Goal: Task Accomplishment & Management: Manage account settings

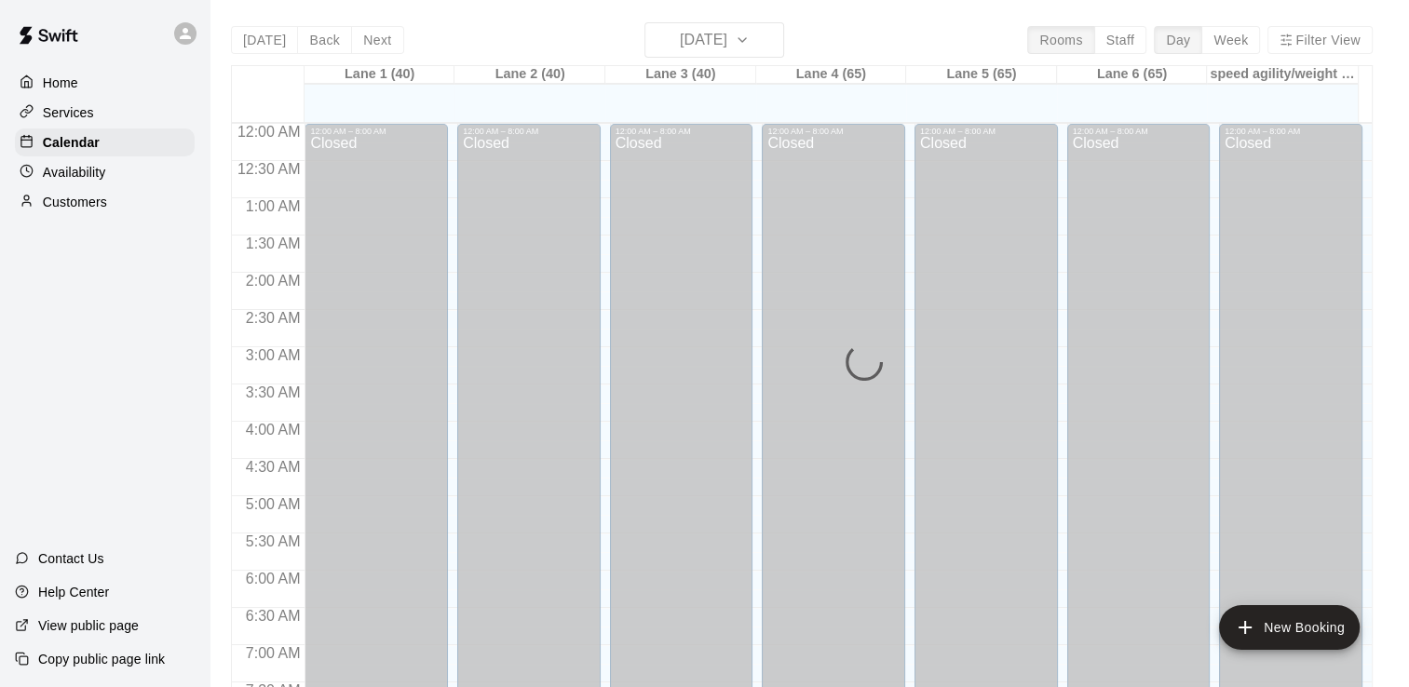
scroll to position [1145, 0]
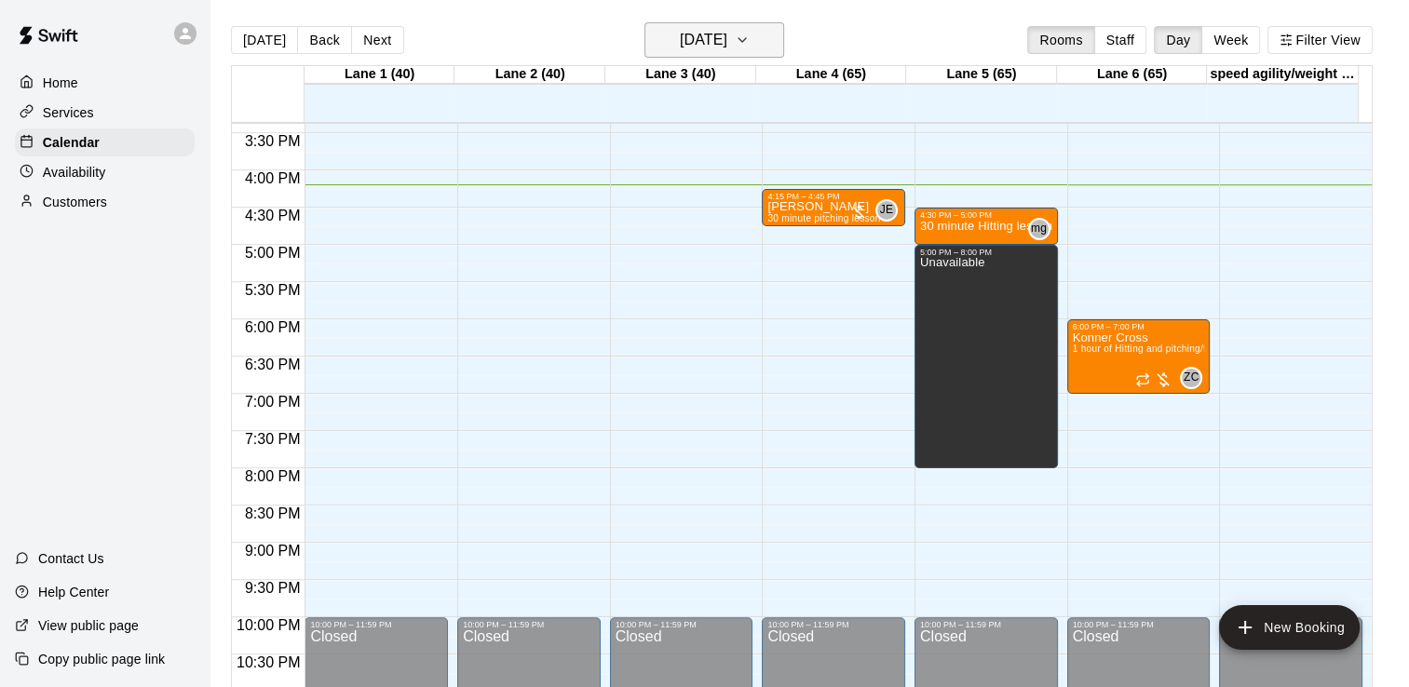
click at [727, 37] on h6 "[DATE]" at bounding box center [703, 40] width 47 height 26
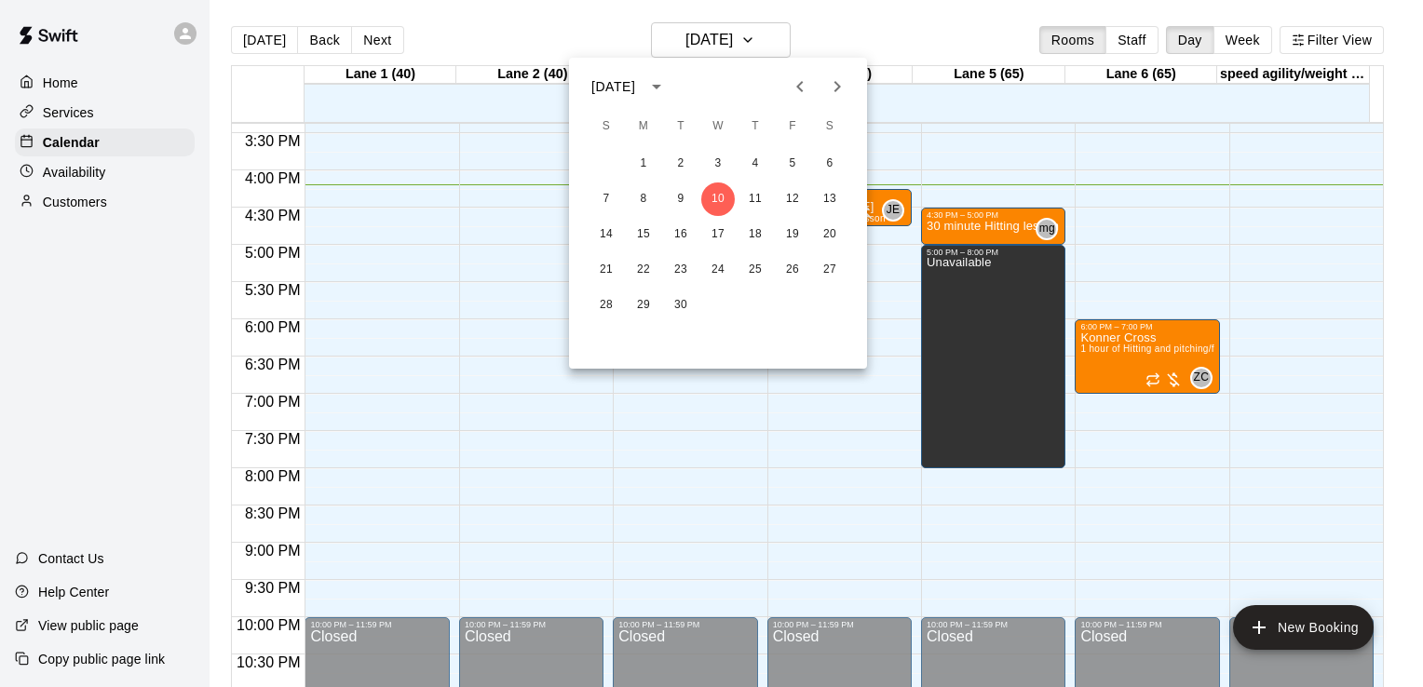
click at [1121, 32] on div at bounding box center [711, 343] width 1423 height 687
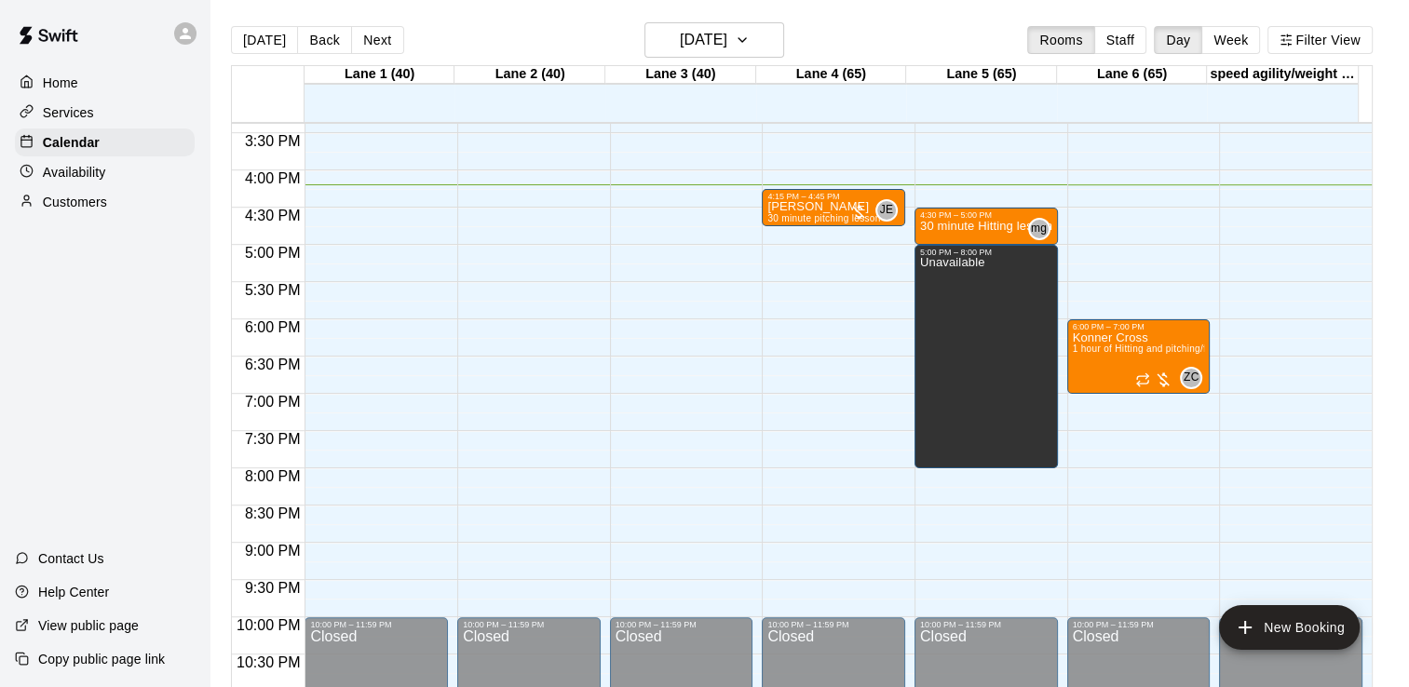
click at [1121, 32] on button "Staff" at bounding box center [1120, 40] width 53 height 28
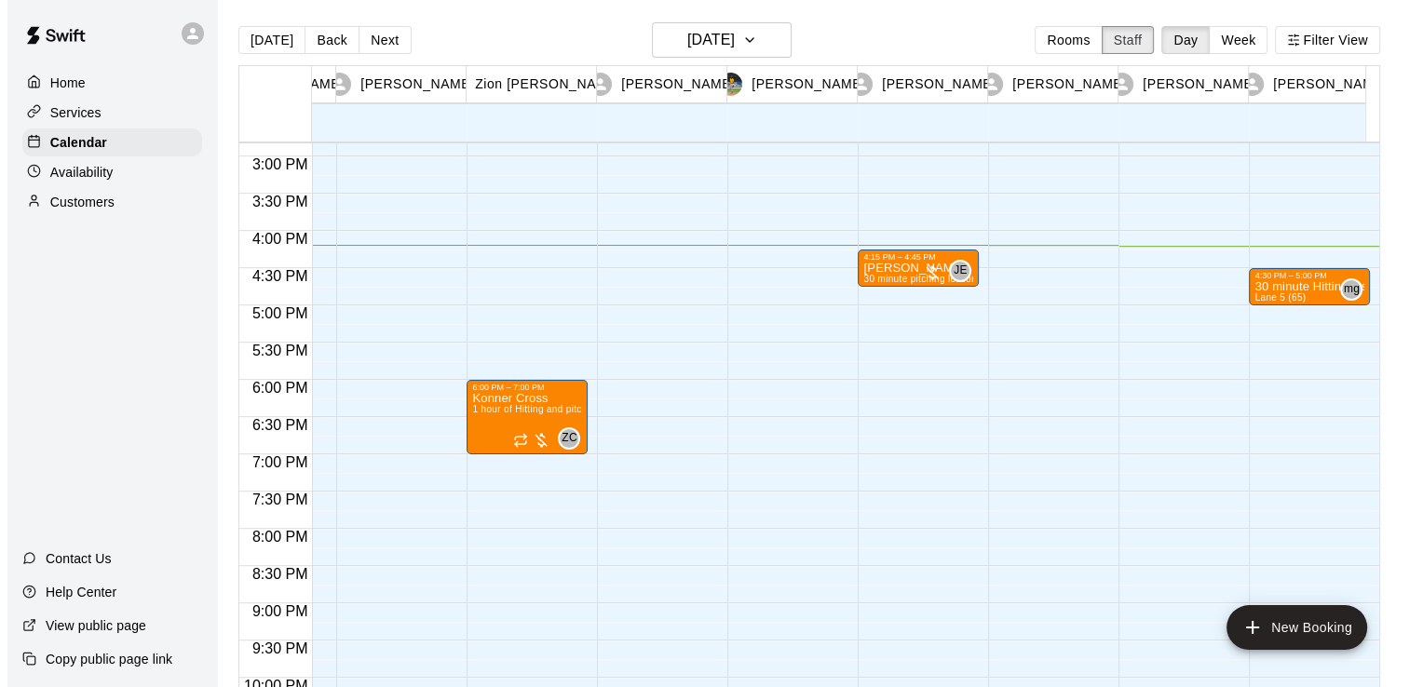
scroll to position [0, 0]
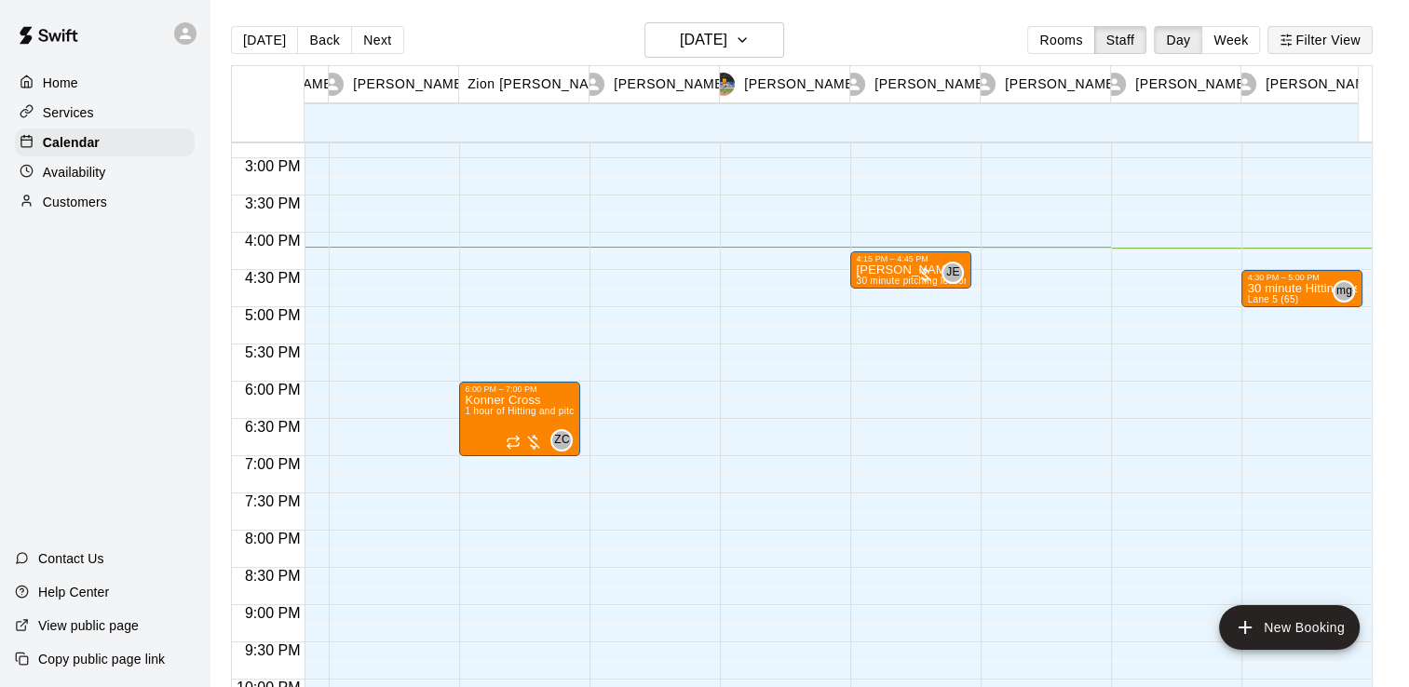
click at [1311, 29] on button "Filter View" at bounding box center [1319, 40] width 104 height 28
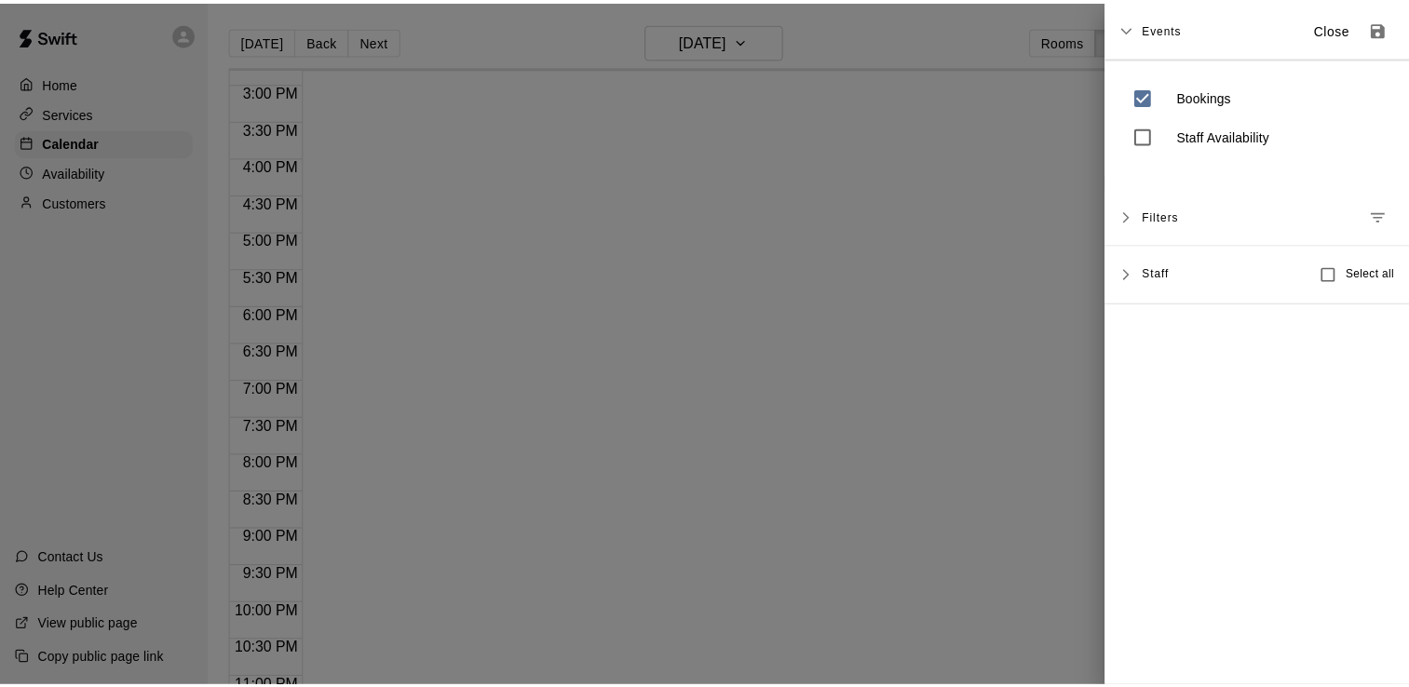
scroll to position [1102, 0]
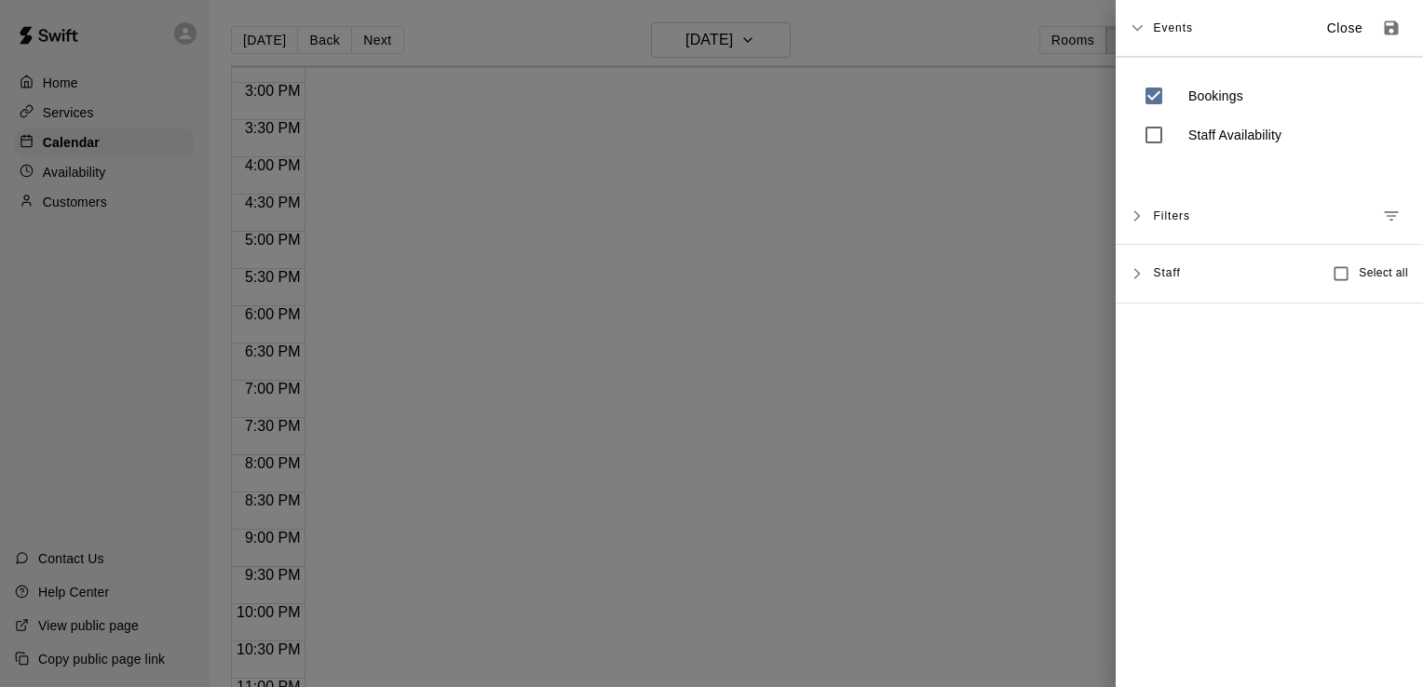
click at [1170, 265] on span "Staff" at bounding box center [1166, 271] width 27 height 15
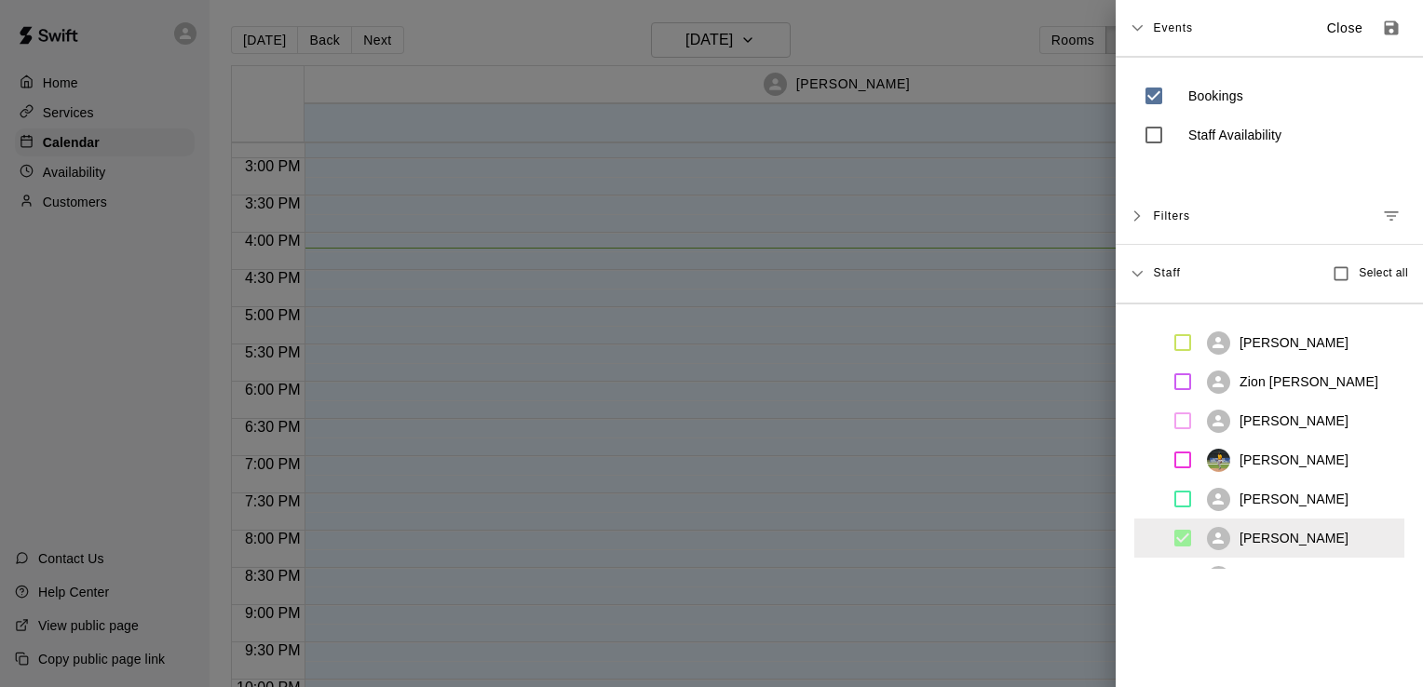
click at [1026, 366] on div at bounding box center [711, 343] width 1423 height 687
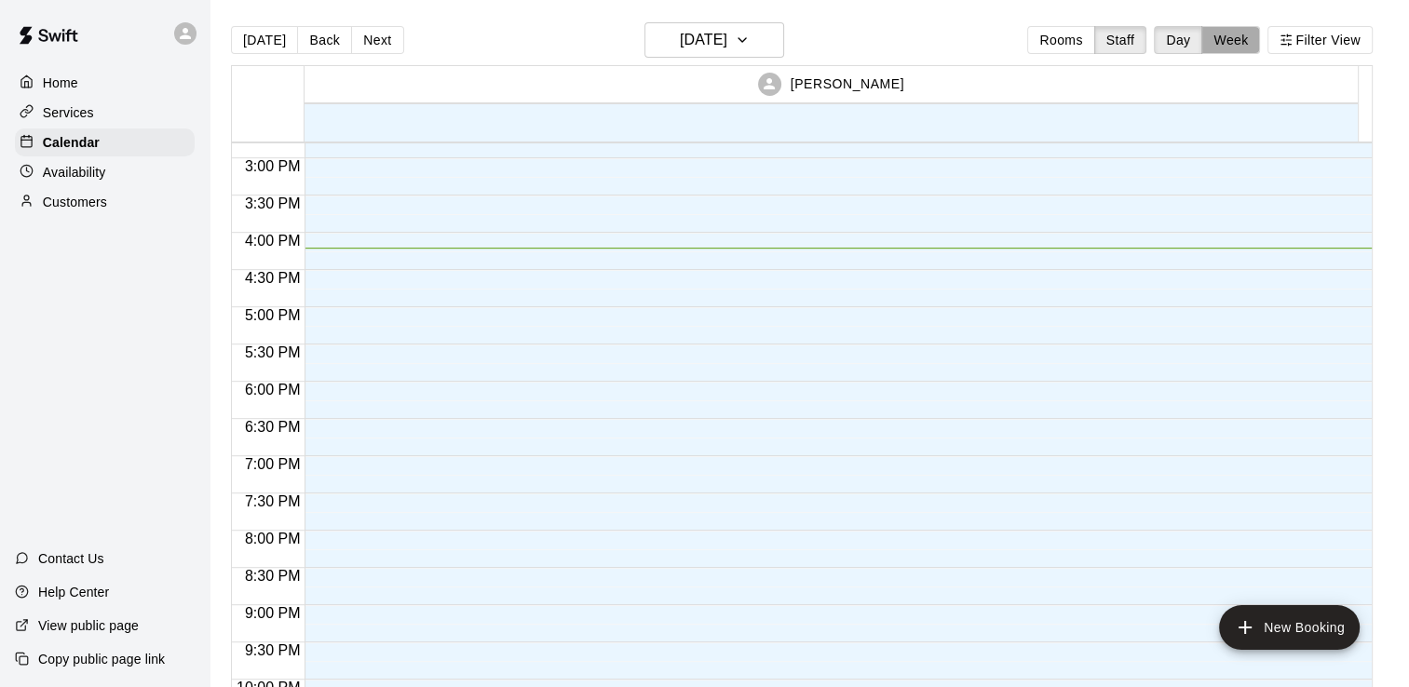
click at [1248, 33] on button "Week" at bounding box center [1230, 40] width 59 height 28
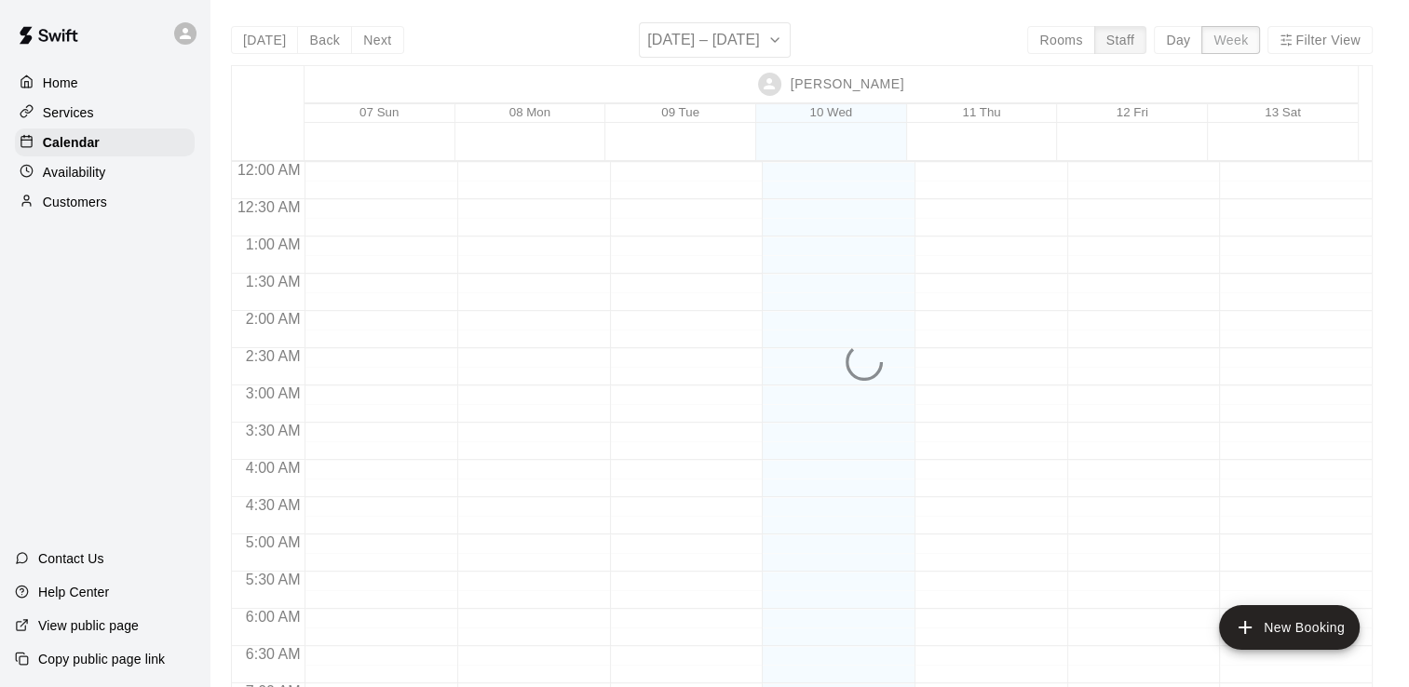
scroll to position [1207, 0]
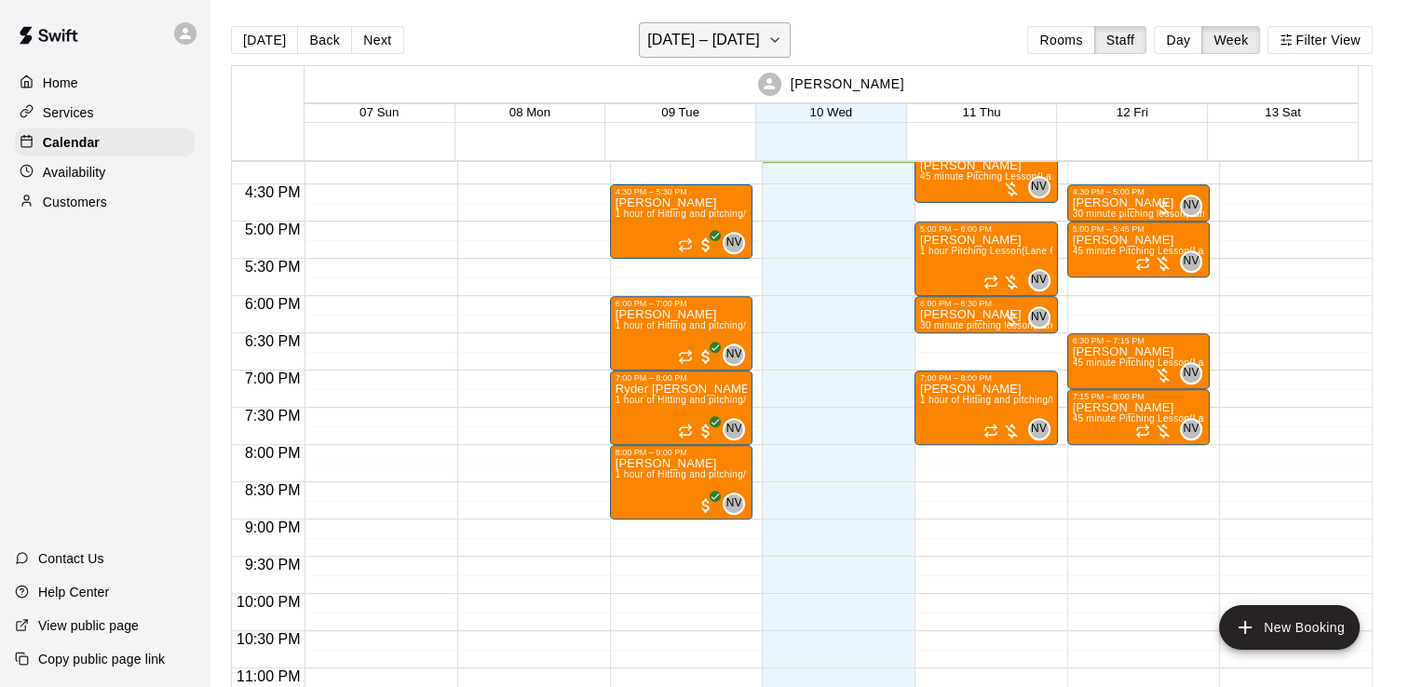
click at [726, 49] on h6 "[DATE] – [DATE]" at bounding box center [703, 40] width 113 height 26
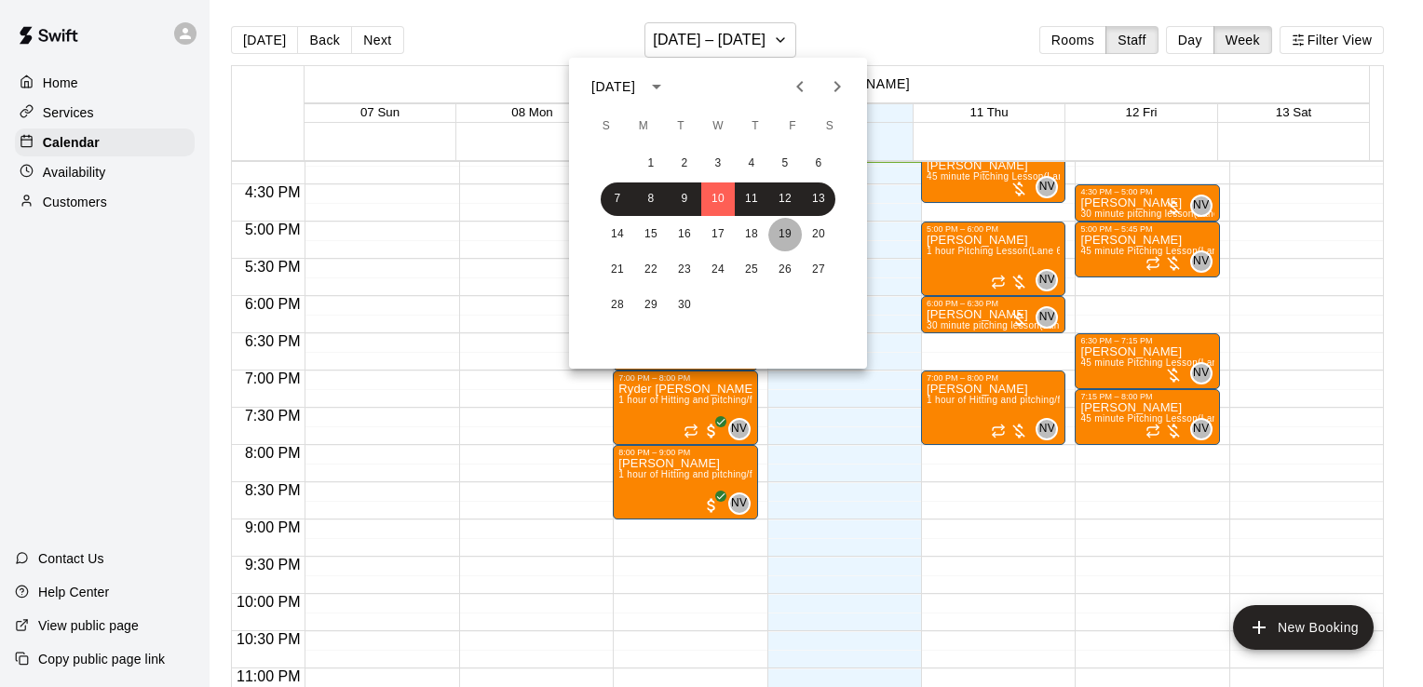
click at [782, 238] on button "19" at bounding box center [785, 235] width 34 height 34
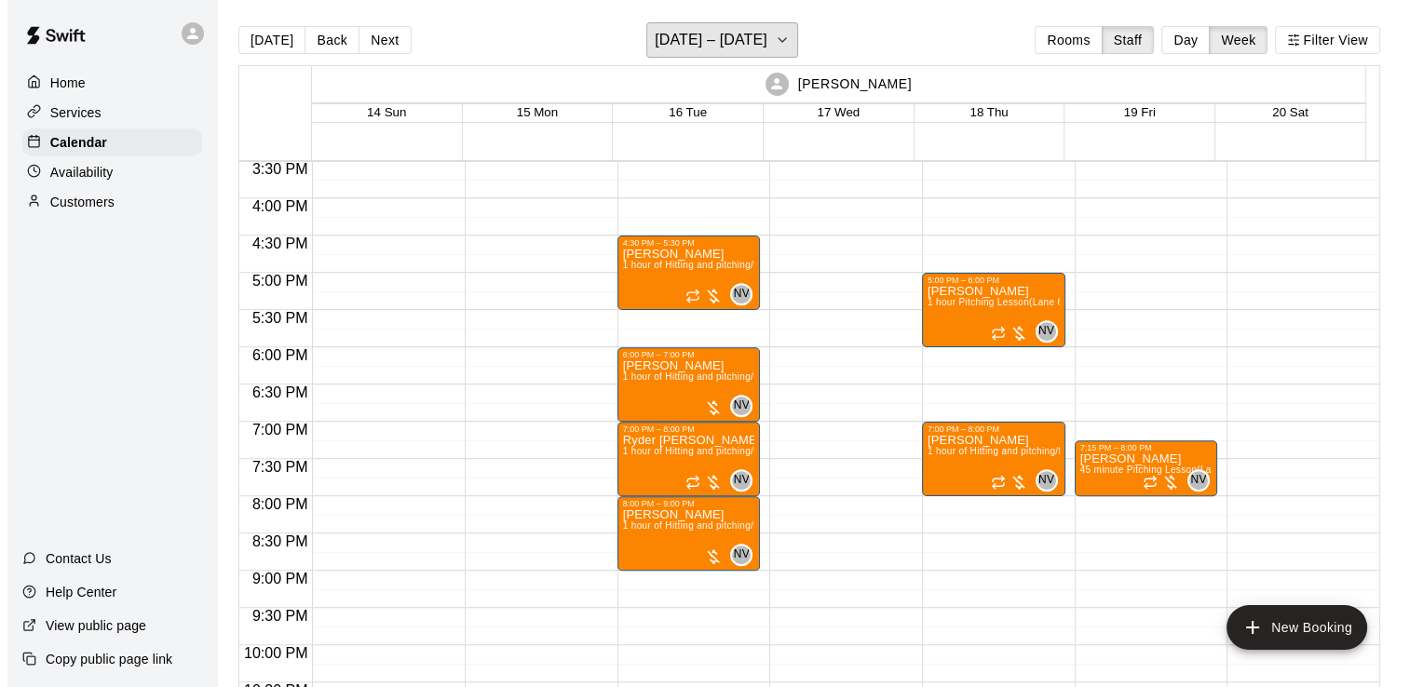
scroll to position [1150, 0]
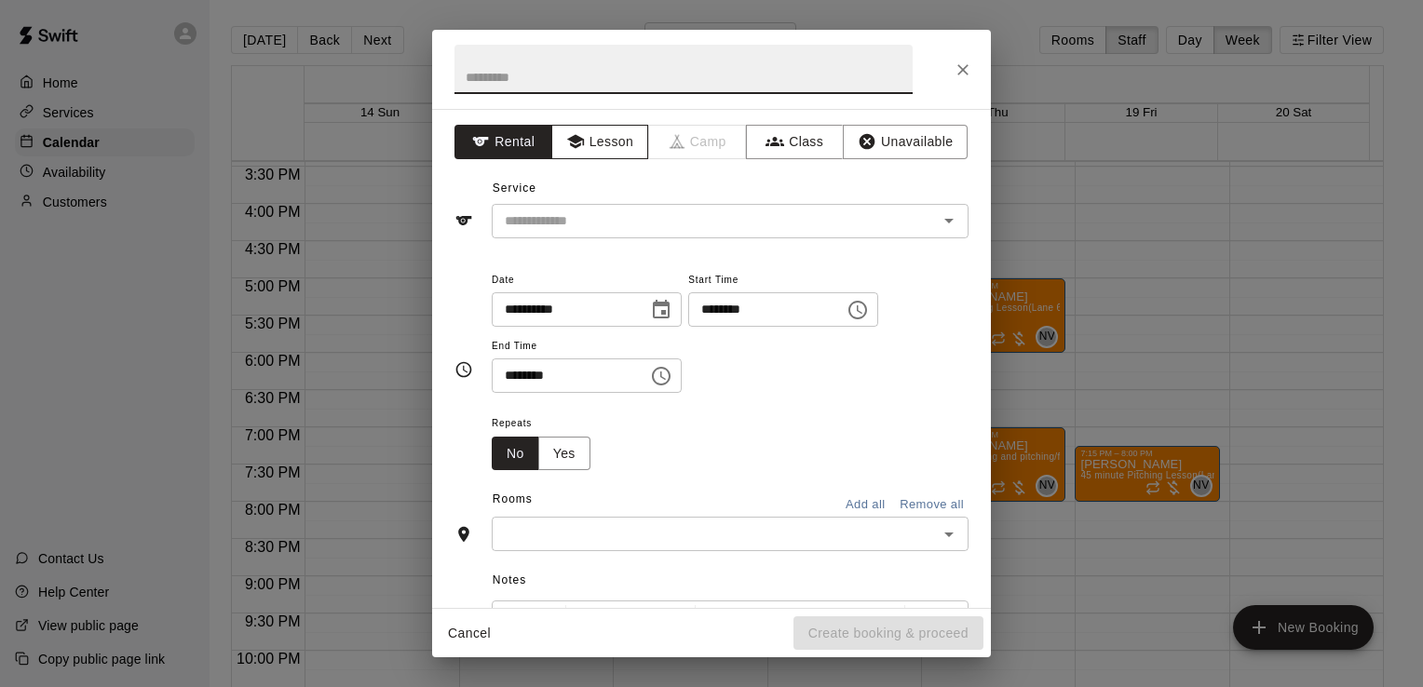
click at [598, 150] on button "Lesson" at bounding box center [600, 142] width 98 height 34
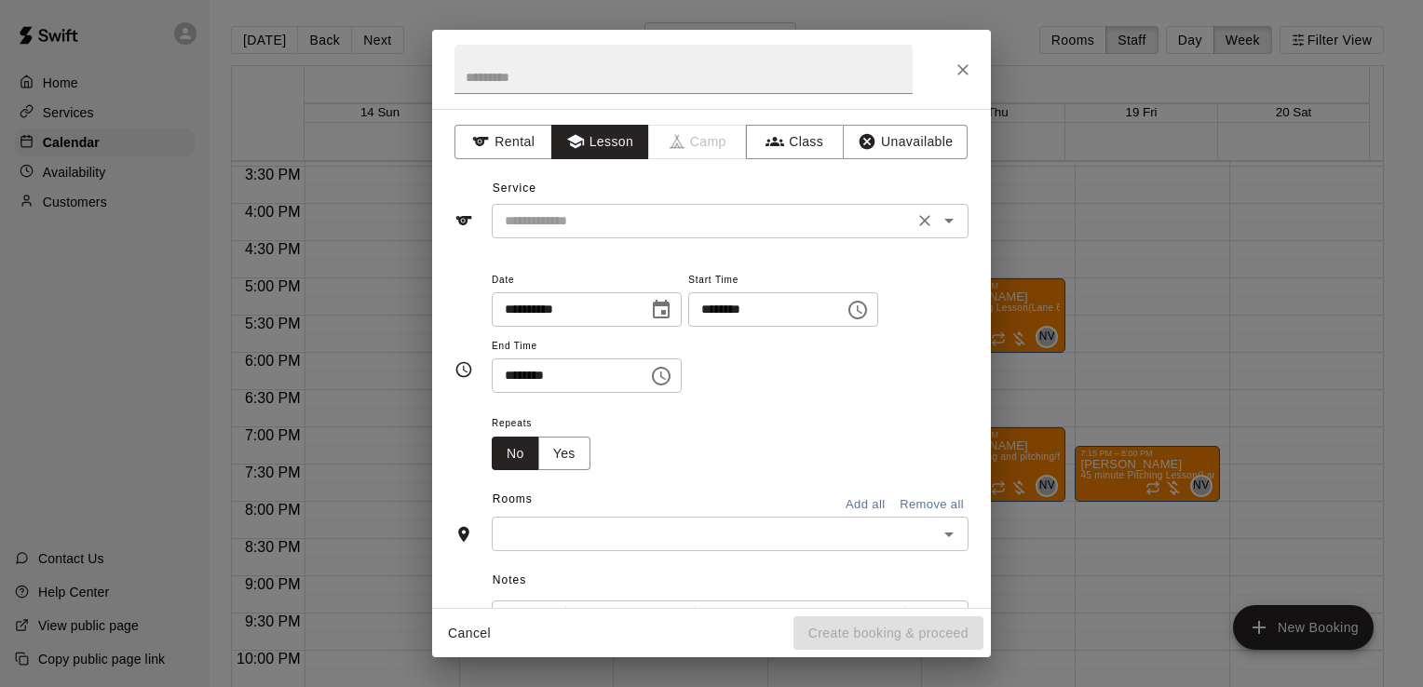
click at [655, 234] on div "​" at bounding box center [730, 221] width 477 height 34
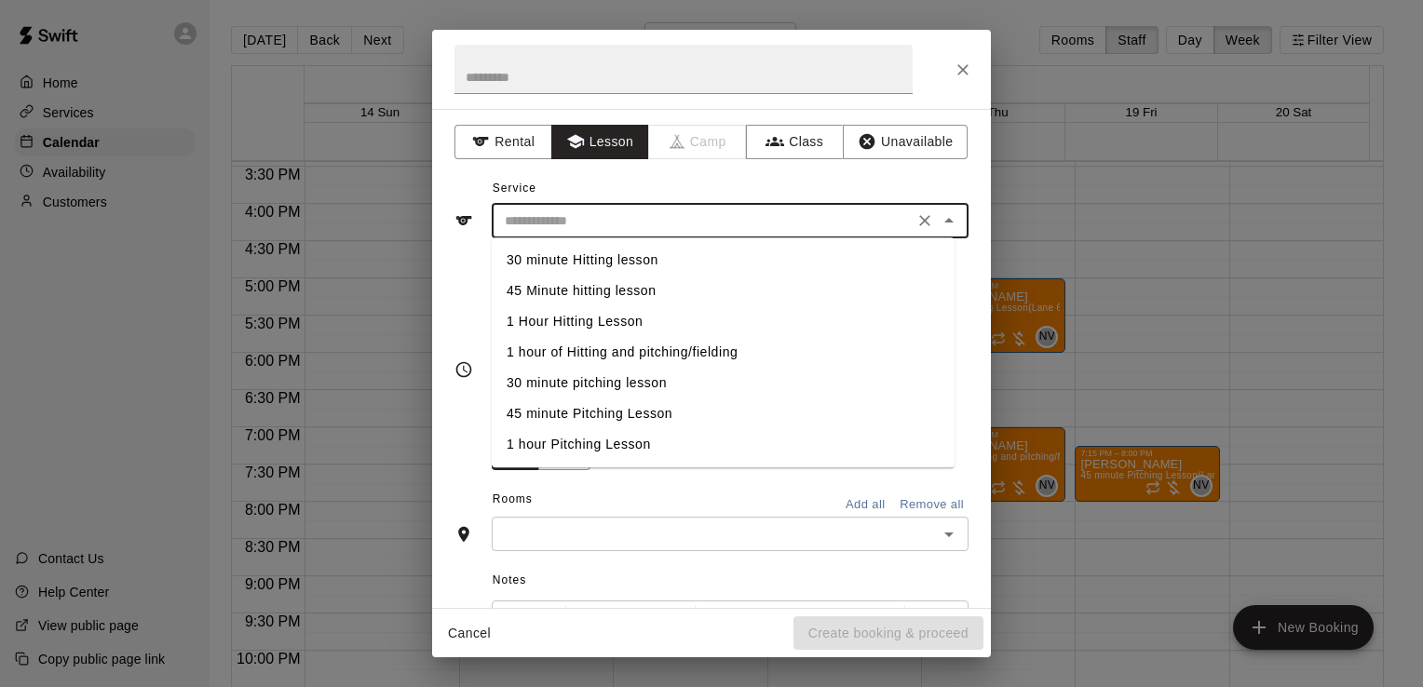
click at [622, 417] on li "45 minute Pitching Lesson" at bounding box center [723, 413] width 463 height 31
type input "**********"
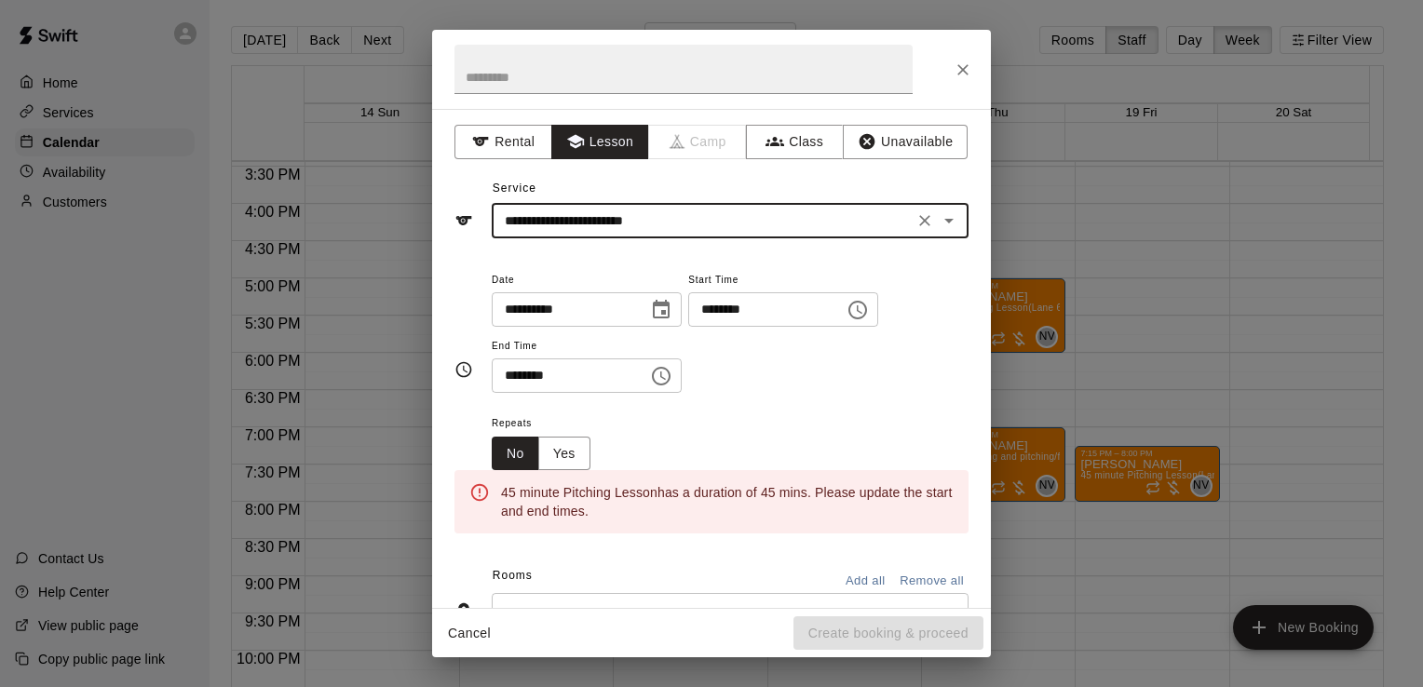
click at [658, 382] on div "******** ​" at bounding box center [587, 375] width 190 height 34
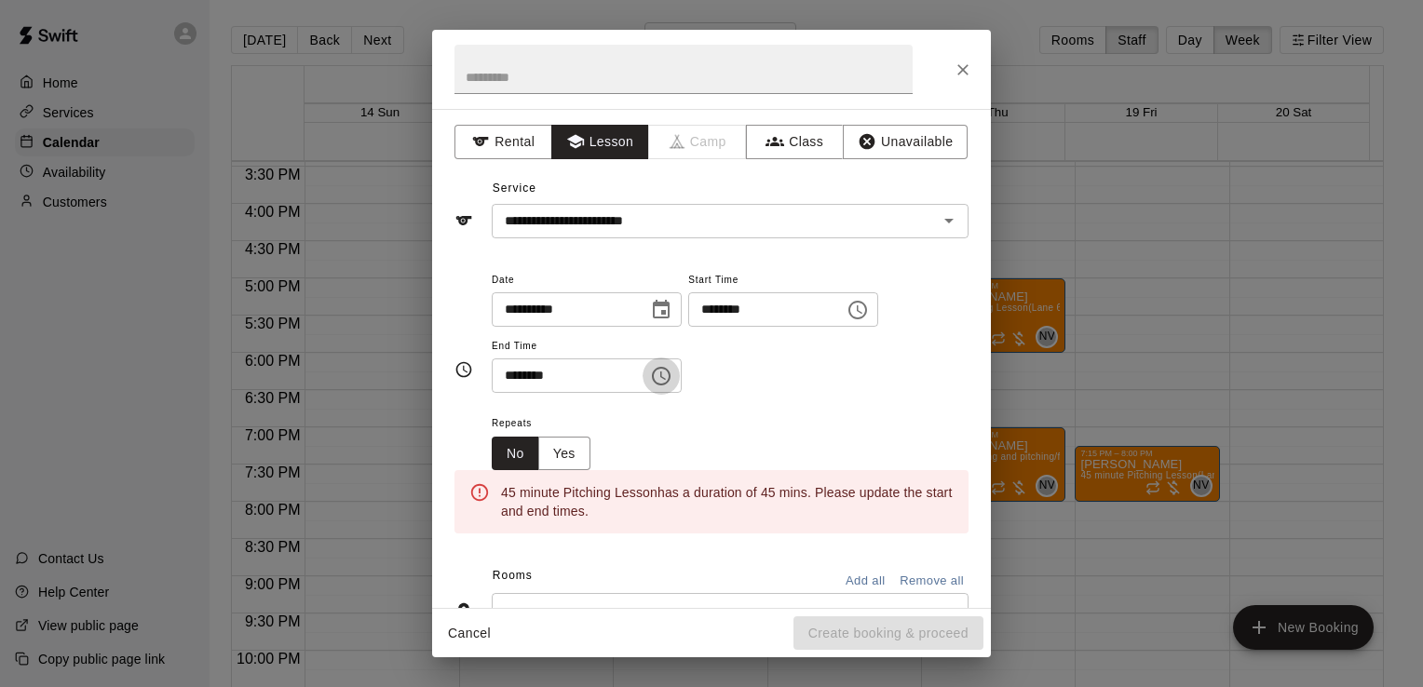
click at [670, 378] on icon "Choose time, selected time is 7:00 PM" at bounding box center [661, 376] width 19 height 19
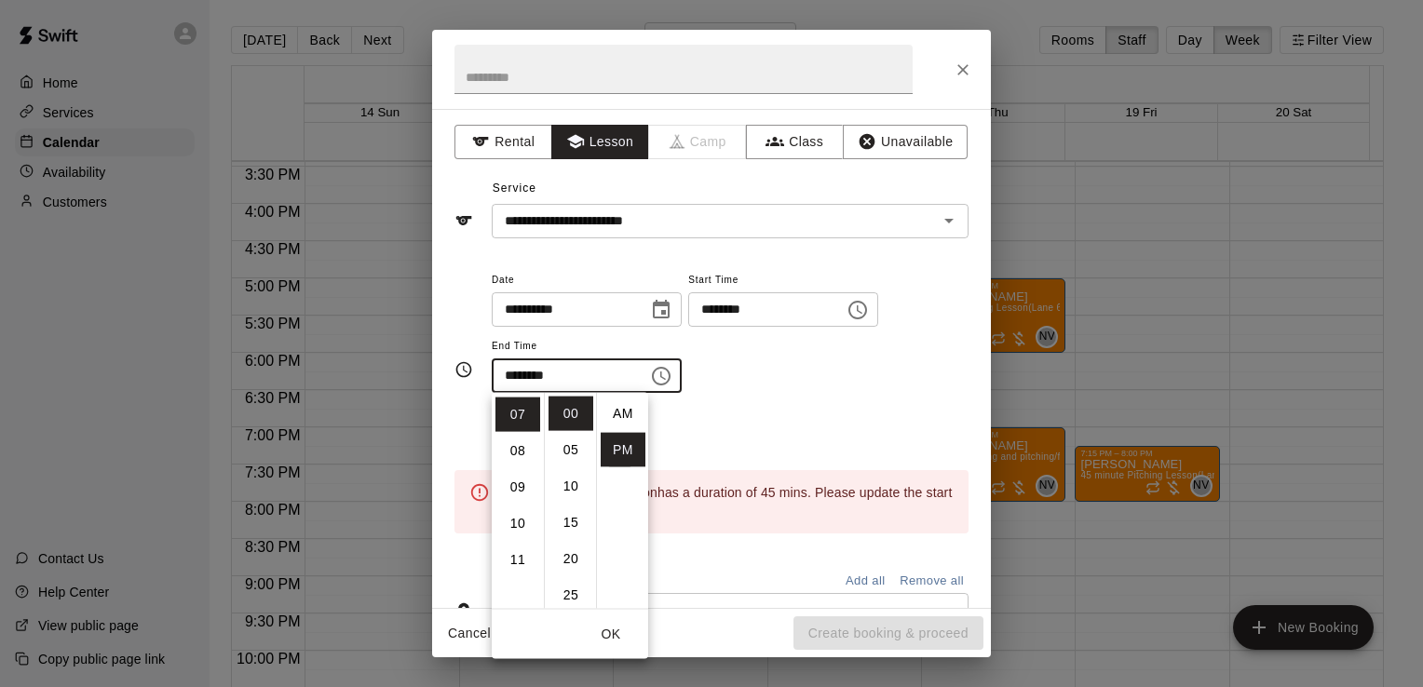
scroll to position [34, 0]
click at [566, 520] on li "15" at bounding box center [570, 523] width 45 height 34
type input "********"
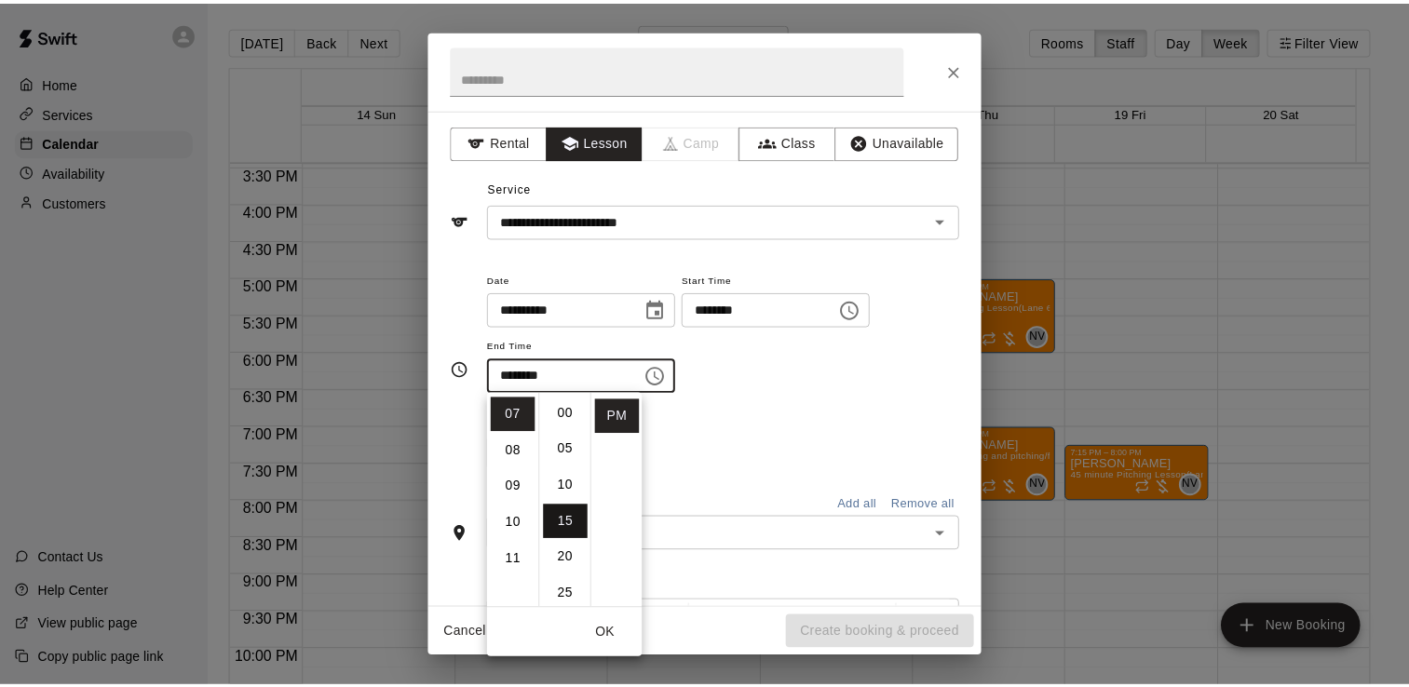
scroll to position [108, 0]
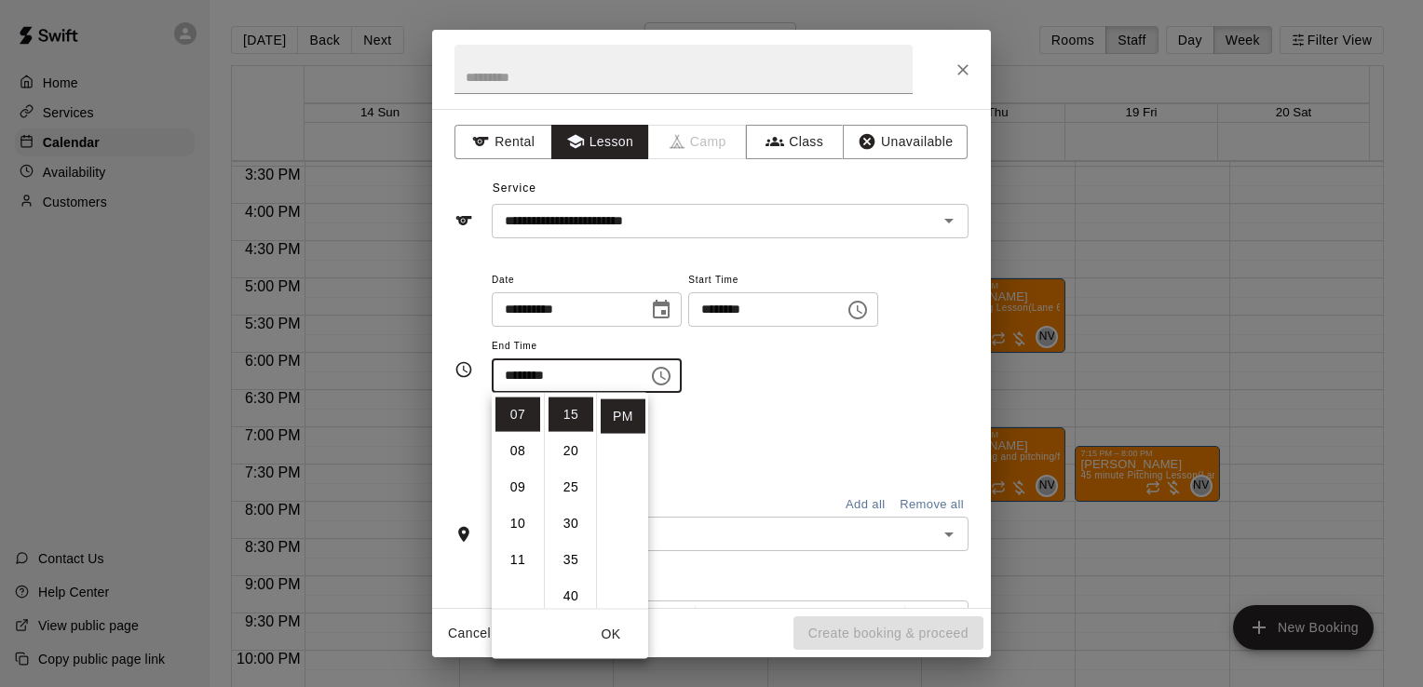
click at [767, 419] on div "Repeats No Yes" at bounding box center [730, 441] width 477 height 59
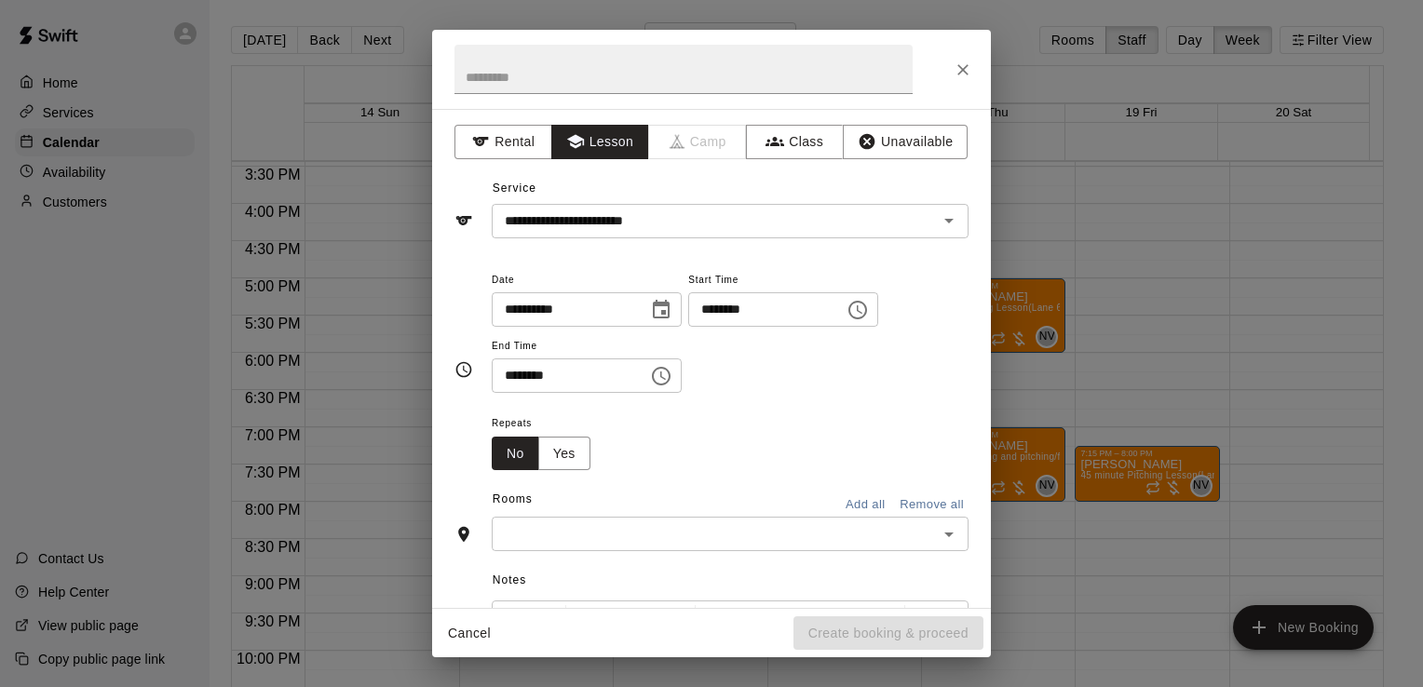
click at [742, 519] on div "​" at bounding box center [730, 534] width 477 height 34
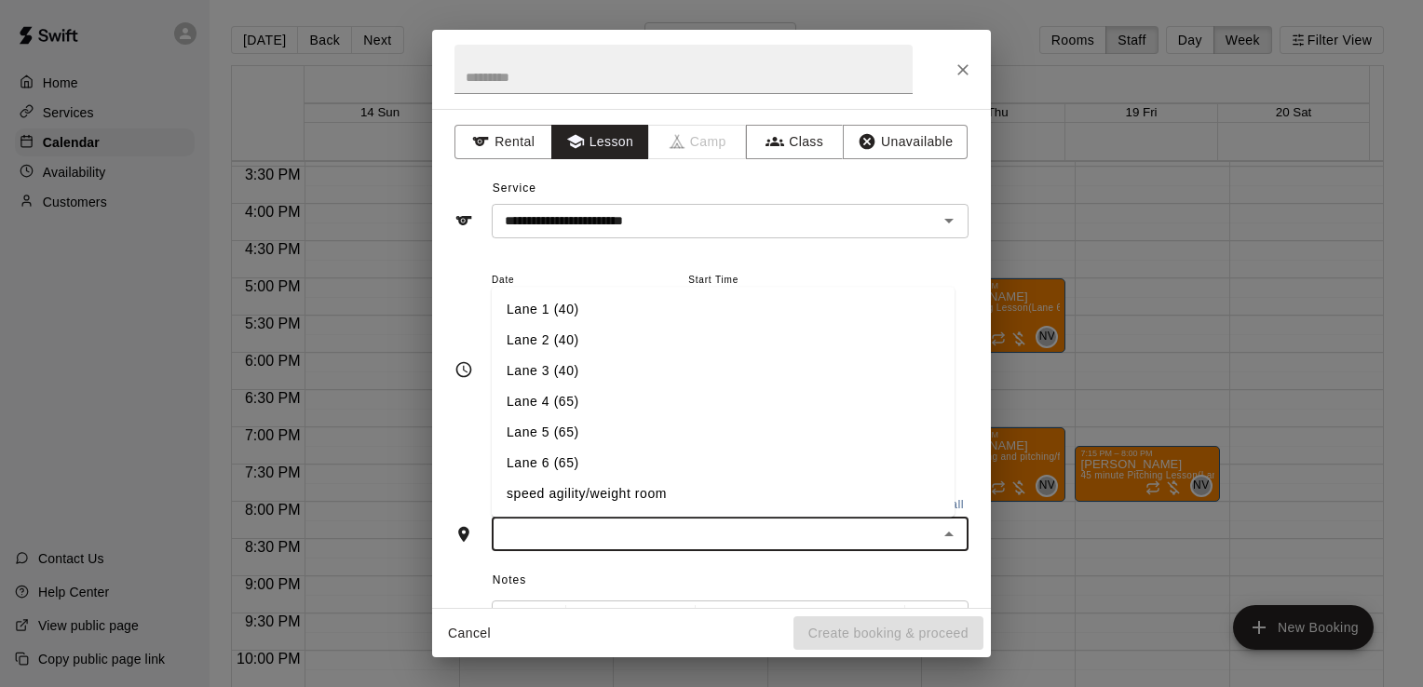
click at [692, 474] on li "Lane 6 (65)" at bounding box center [723, 464] width 463 height 31
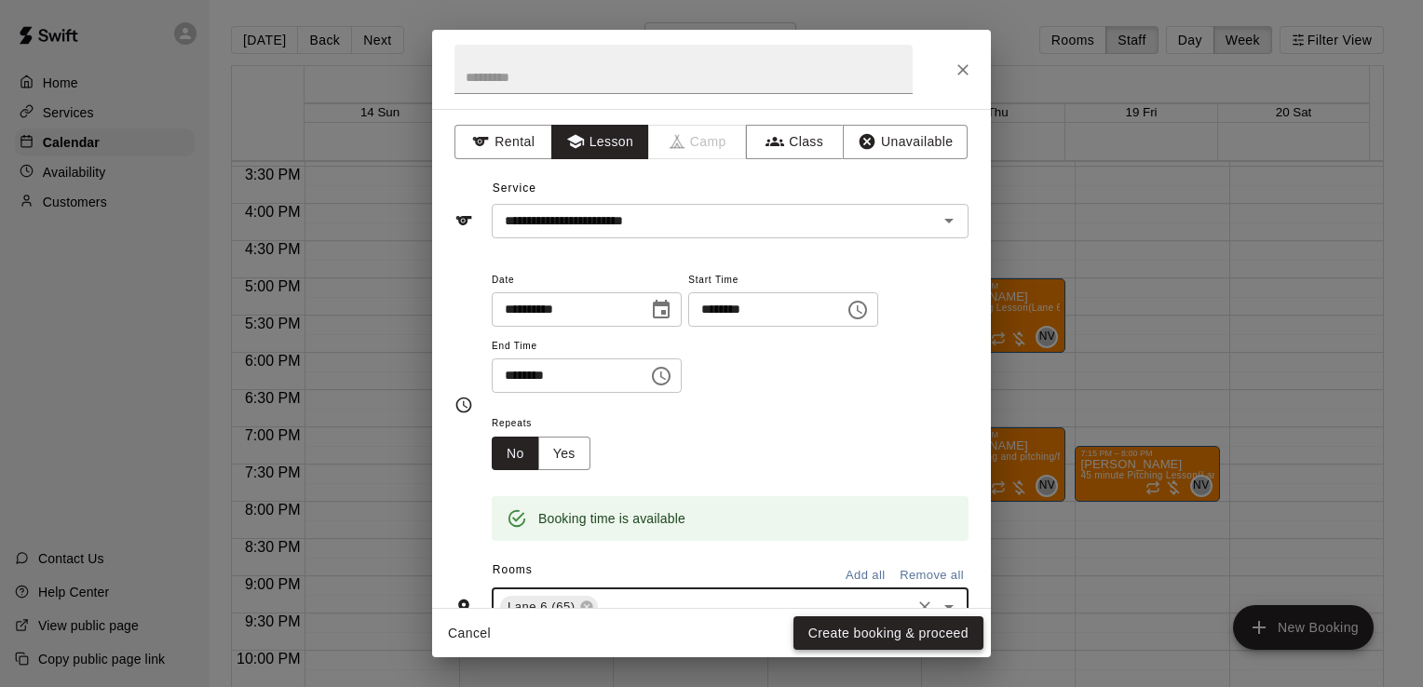
click at [861, 630] on button "Create booking & proceed" at bounding box center [888, 633] width 190 height 34
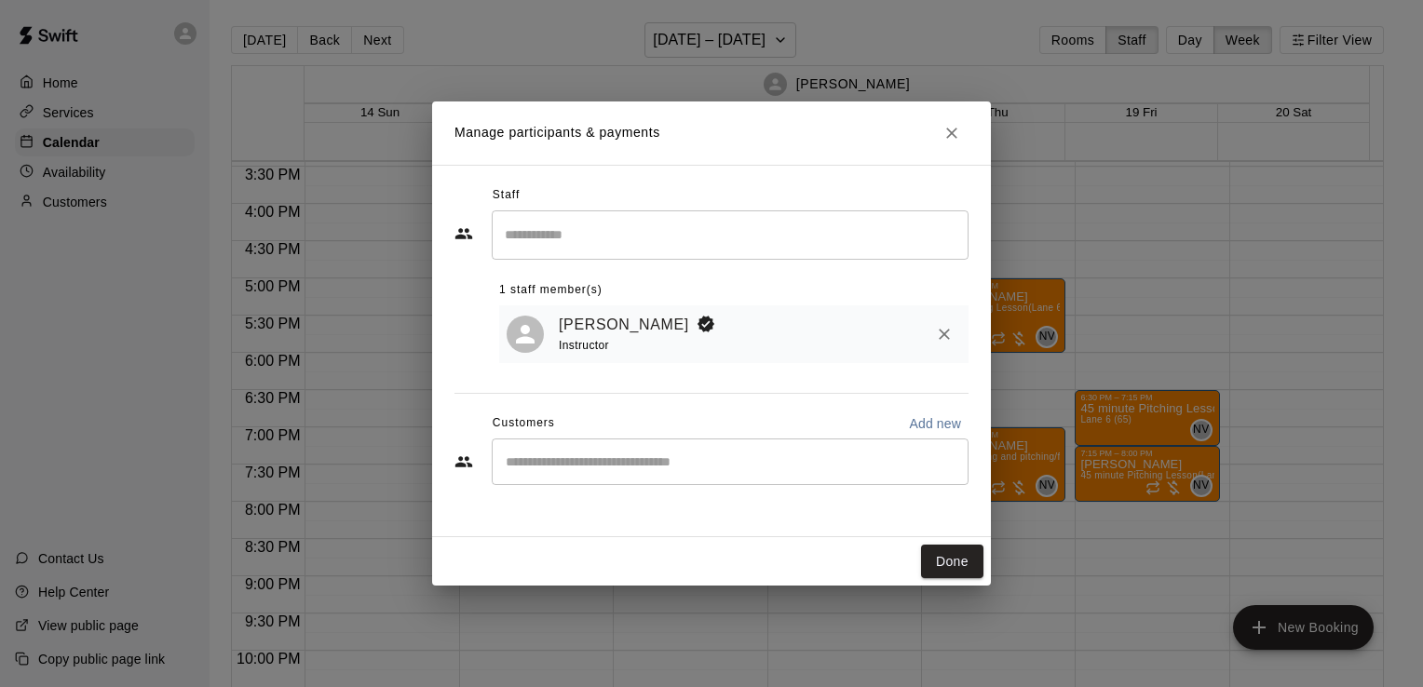
click at [600, 453] on div "​" at bounding box center [730, 462] width 477 height 47
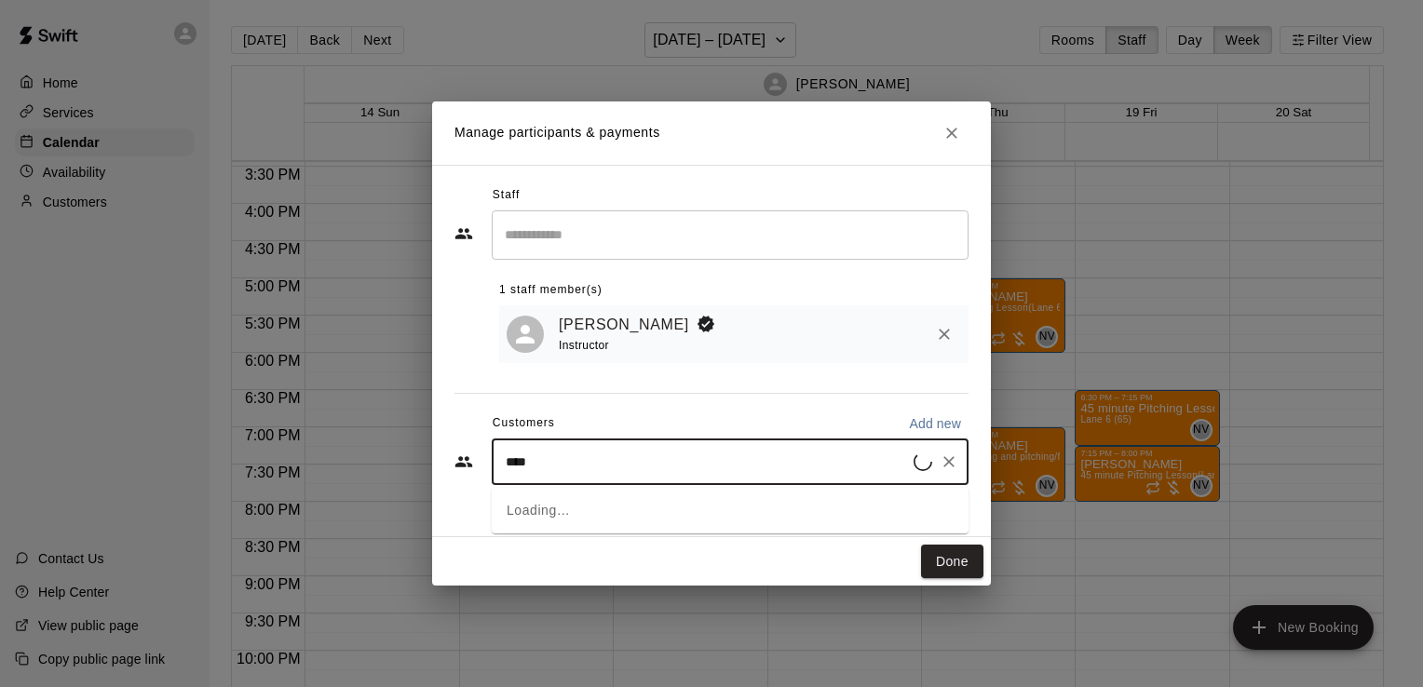
type input "*****"
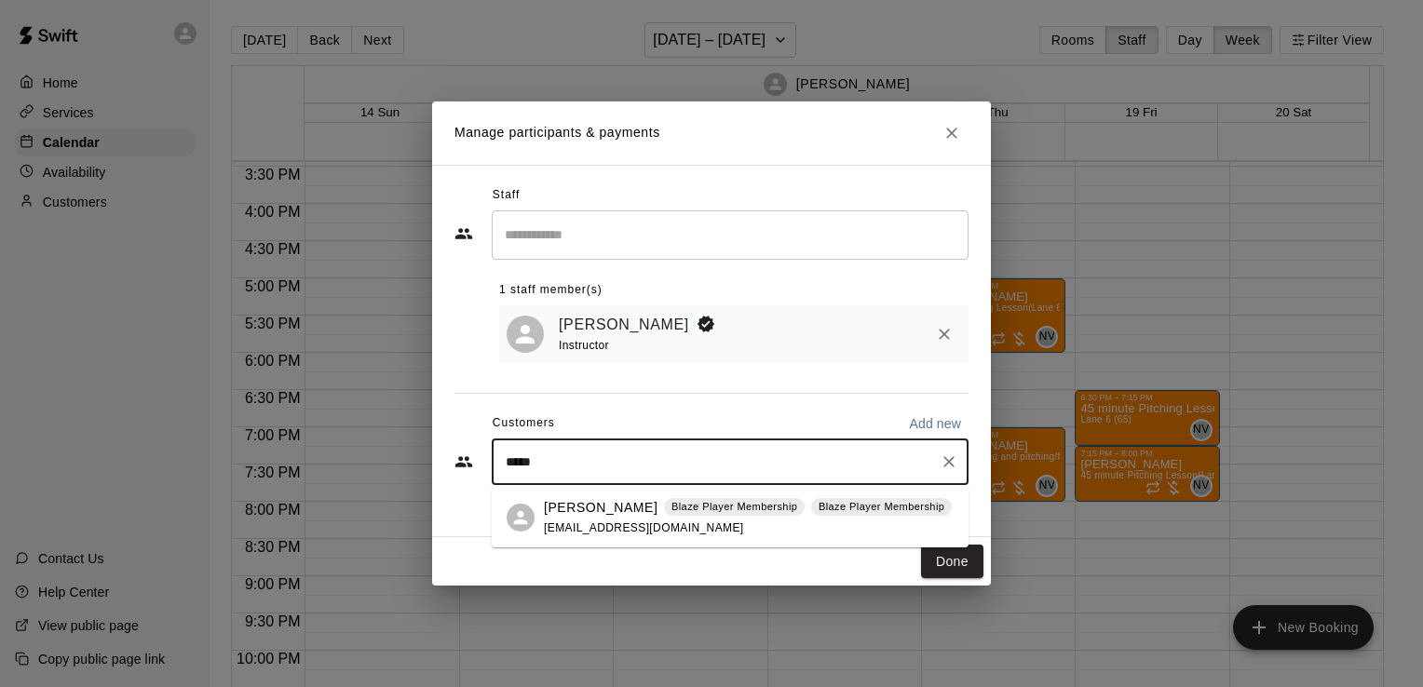
click at [580, 507] on p "[PERSON_NAME]" at bounding box center [601, 508] width 114 height 20
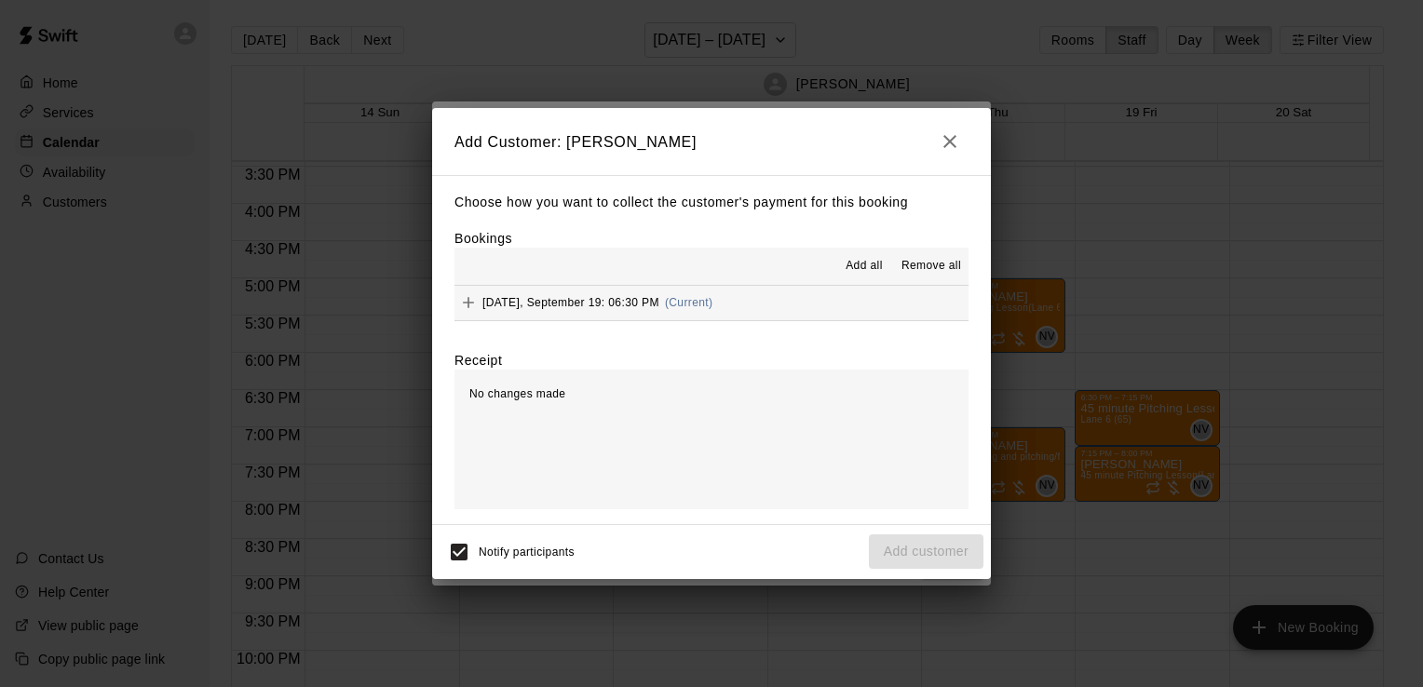
click at [874, 280] on button "Add all" at bounding box center [864, 266] width 60 height 30
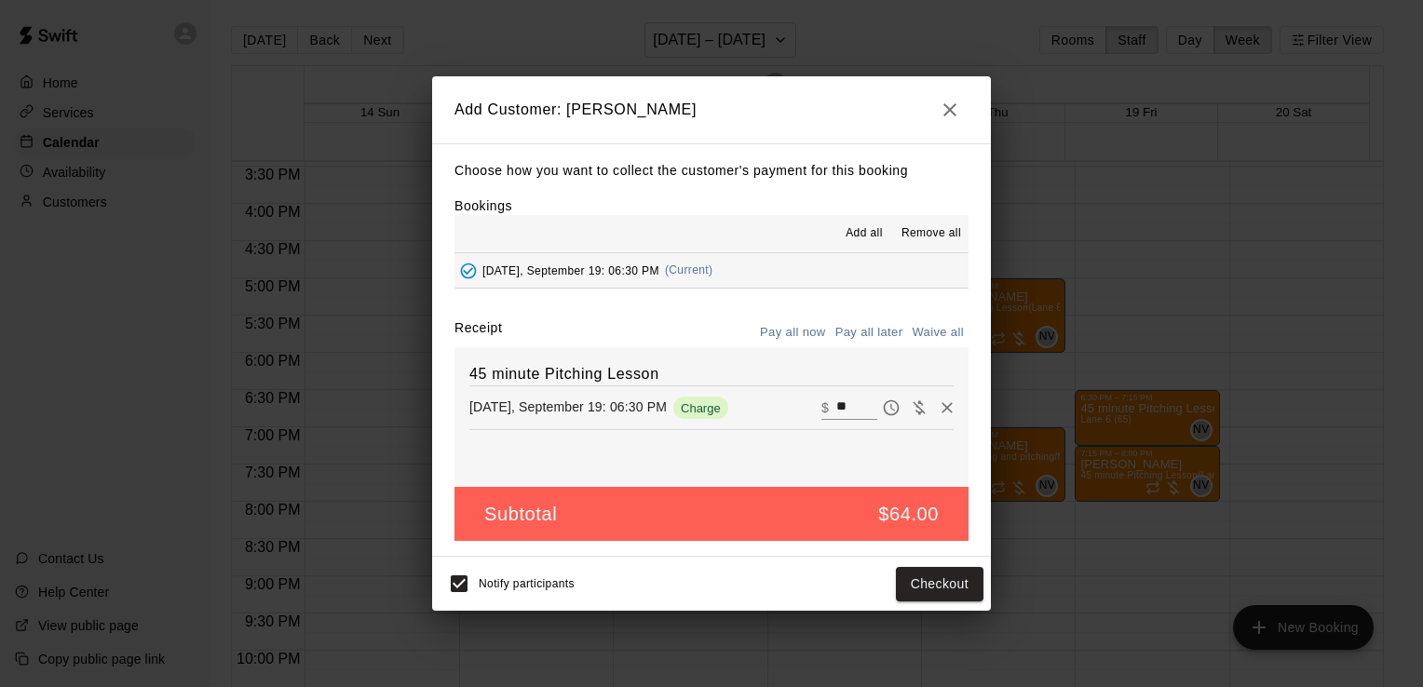
click at [864, 326] on button "Pay all later" at bounding box center [868, 332] width 77 height 29
click at [920, 584] on button "Add customer" at bounding box center [926, 584] width 115 height 34
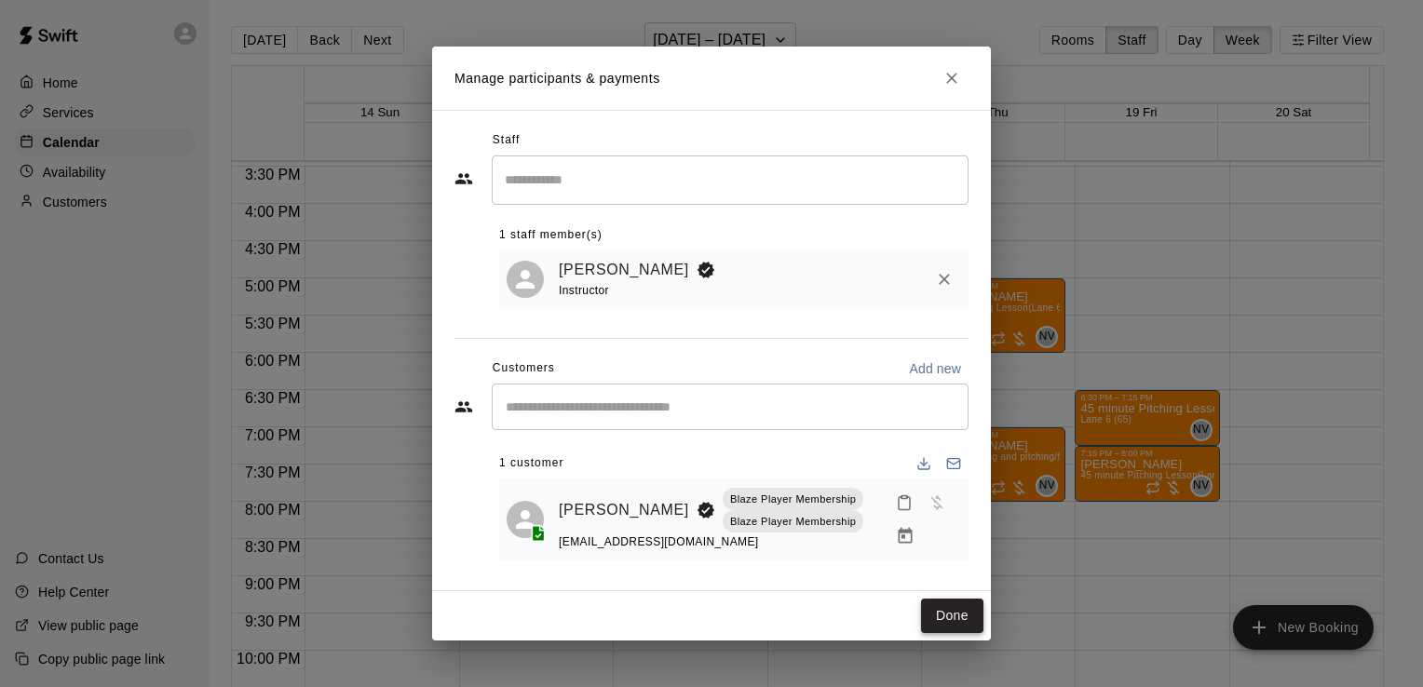
click at [950, 619] on button "Done" at bounding box center [952, 616] width 62 height 34
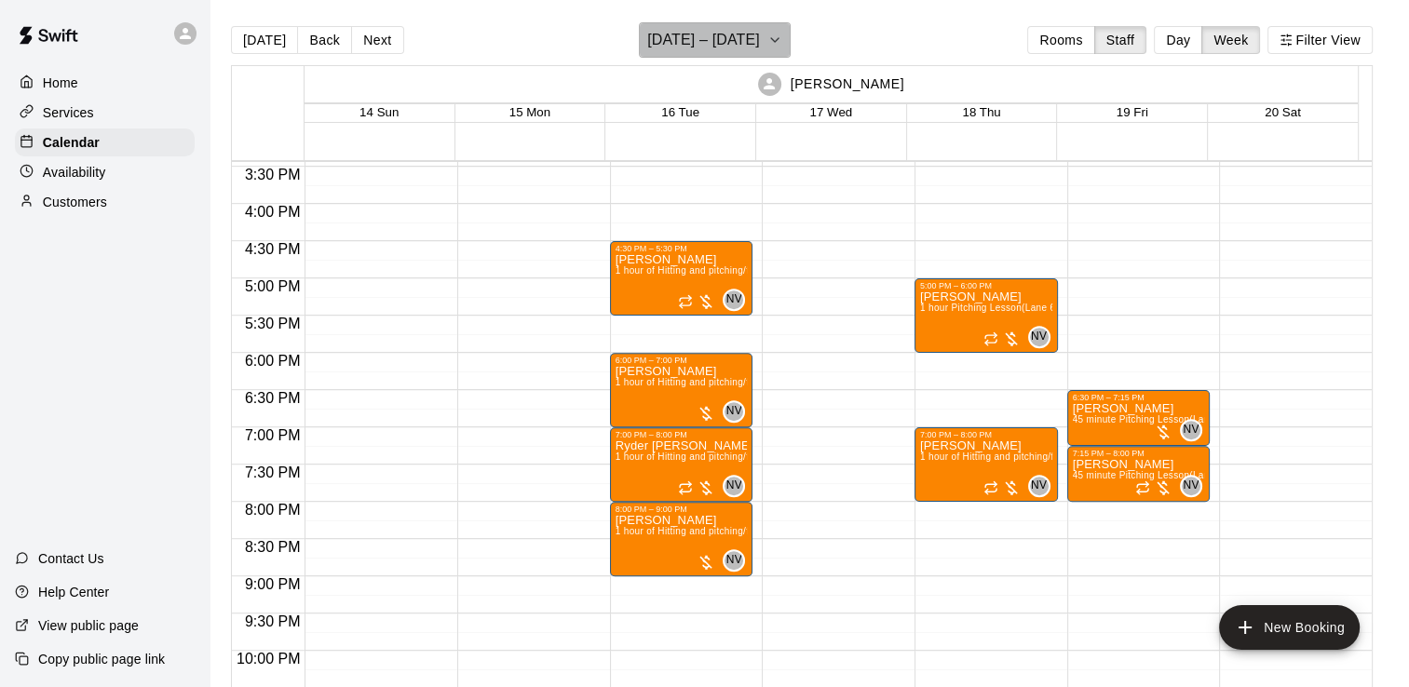
click at [663, 43] on h6 "[DATE] – [DATE]" at bounding box center [703, 40] width 113 height 26
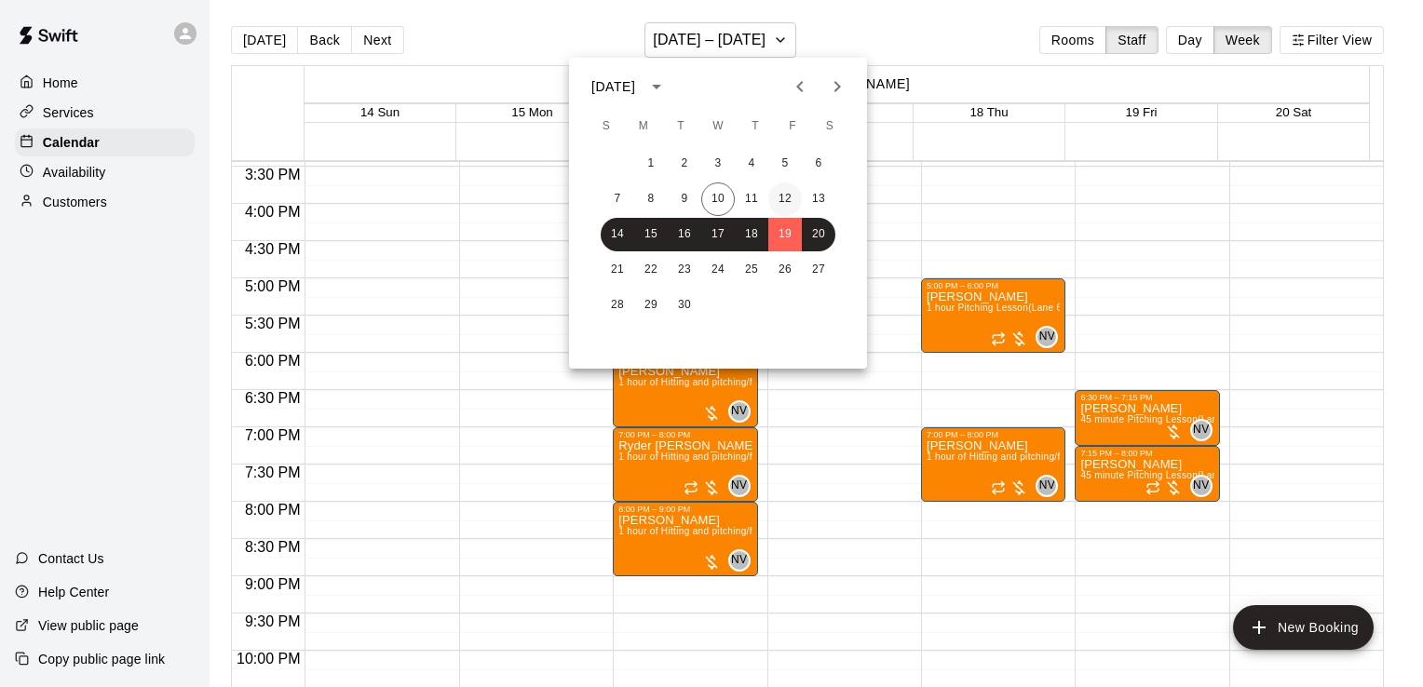
click at [790, 201] on button "12" at bounding box center [785, 199] width 34 height 34
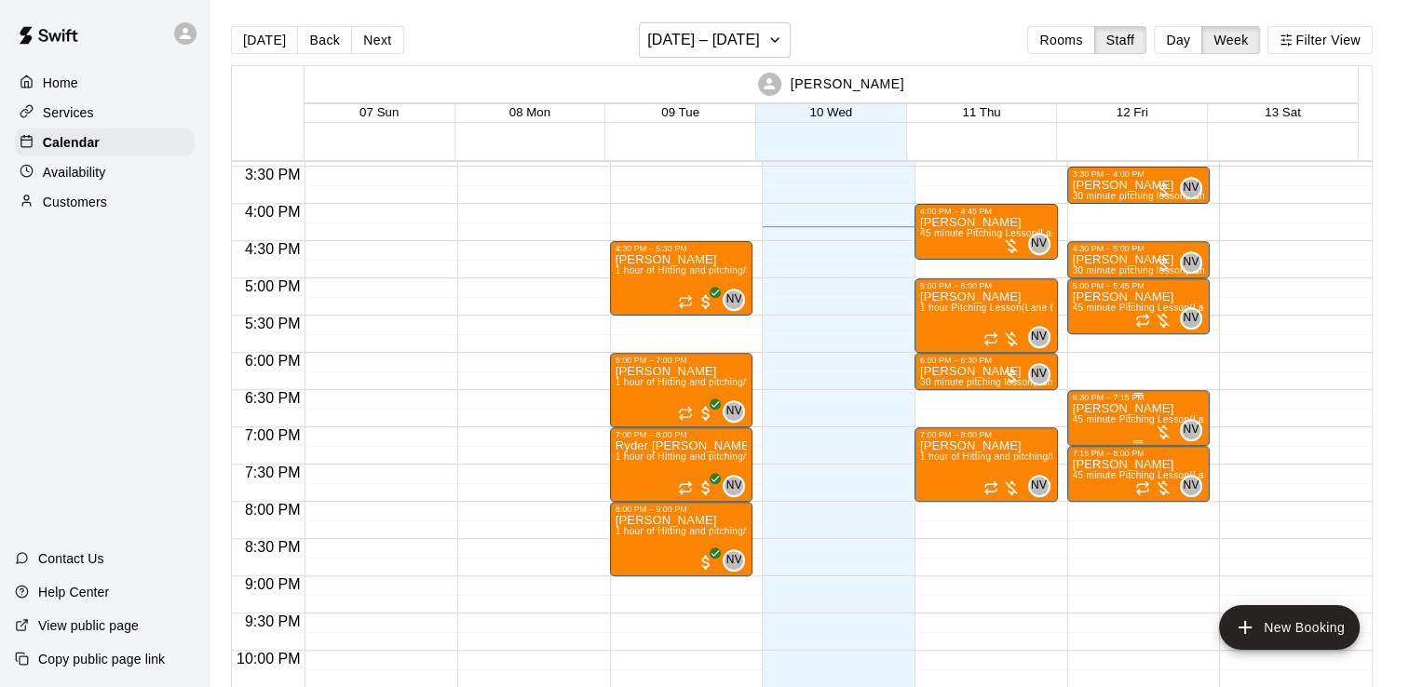
click at [1095, 409] on p "[PERSON_NAME]" at bounding box center [1139, 409] width 132 height 0
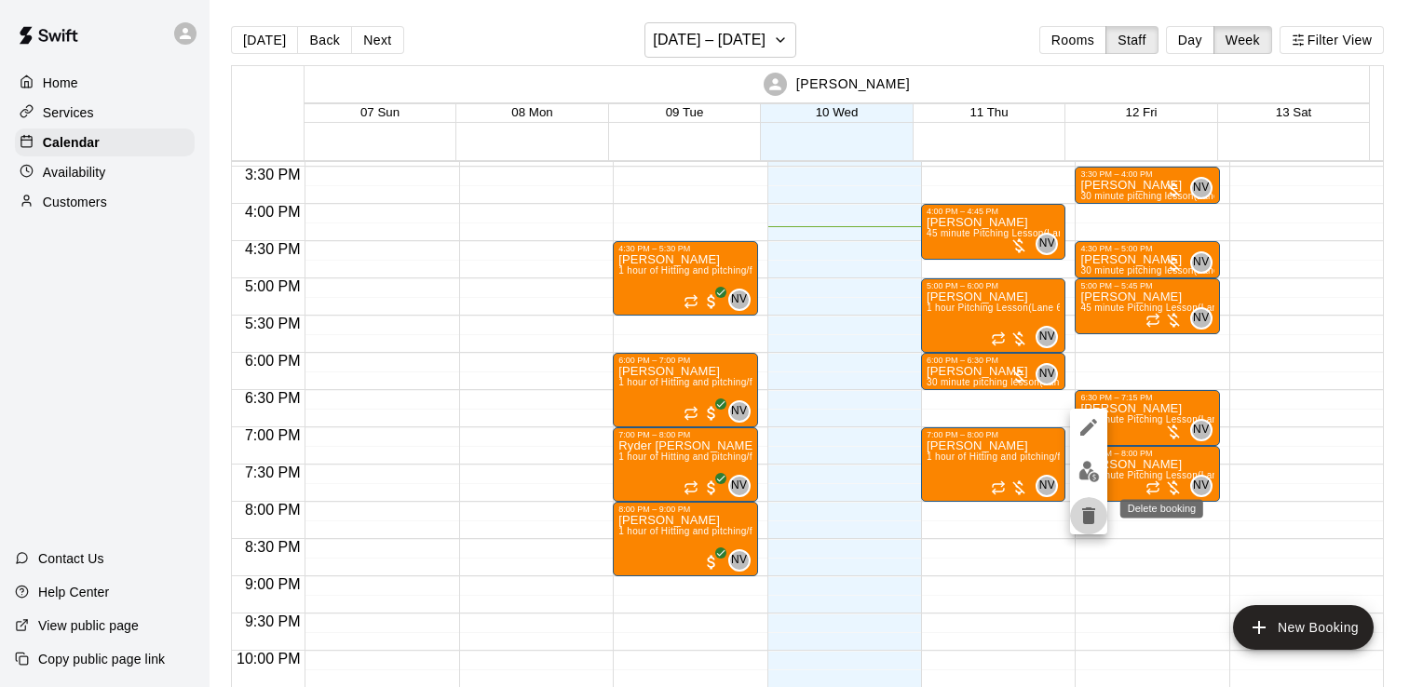
click at [1089, 505] on icon "delete" at bounding box center [1088, 516] width 22 height 22
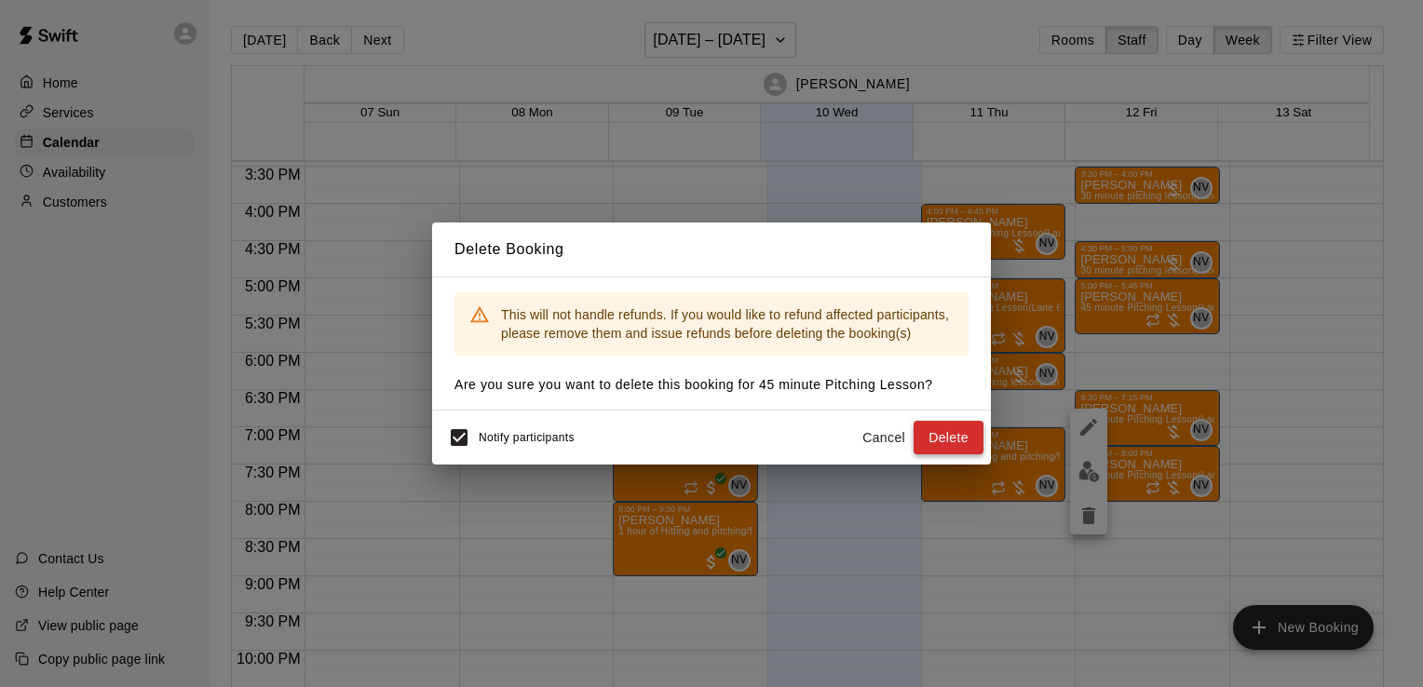
click at [963, 430] on button "Delete" at bounding box center [948, 438] width 70 height 34
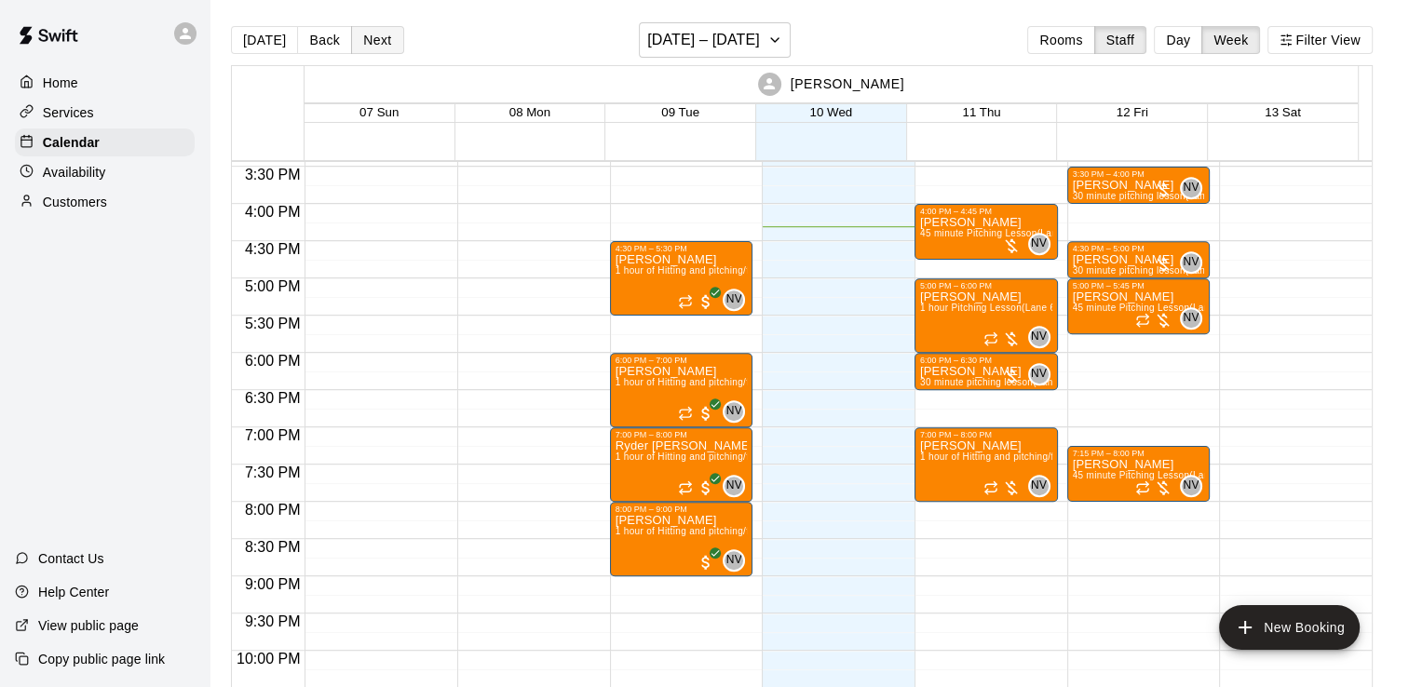
click at [380, 48] on button "Next" at bounding box center [377, 40] width 52 height 28
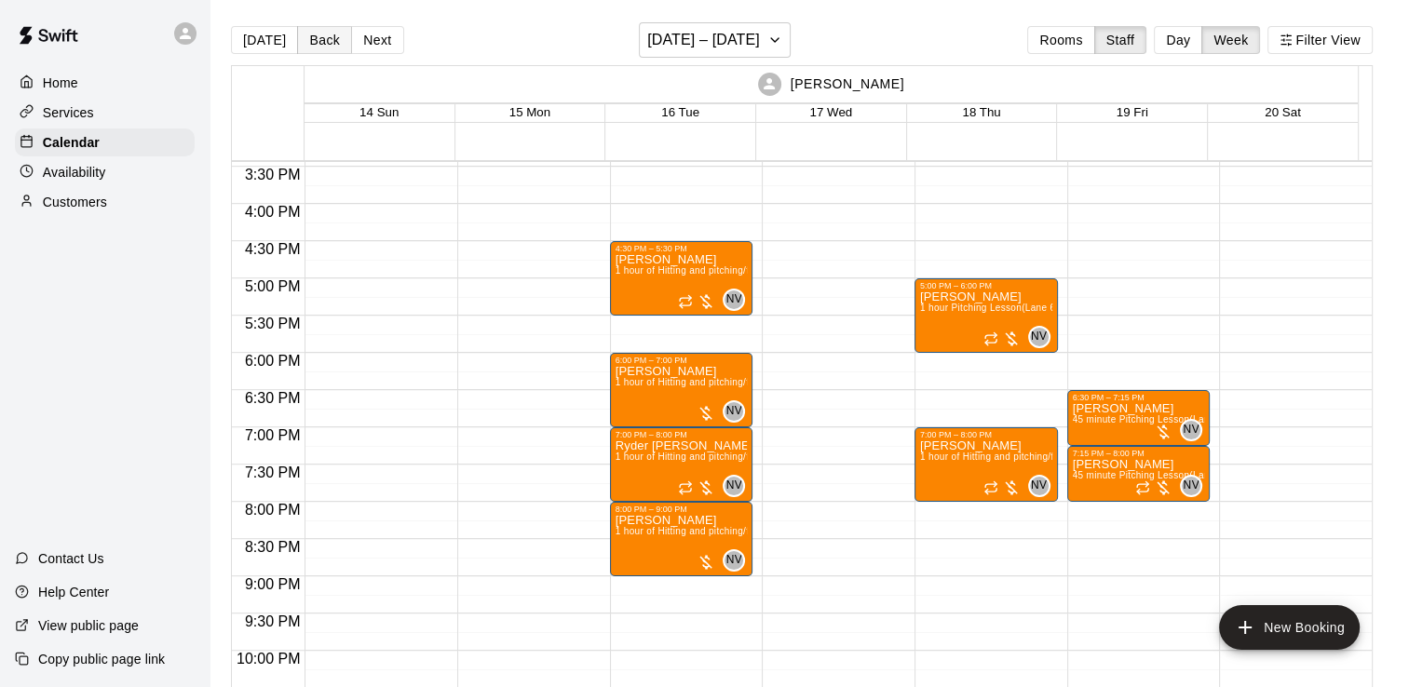
click at [339, 41] on button "Back" at bounding box center [324, 40] width 55 height 28
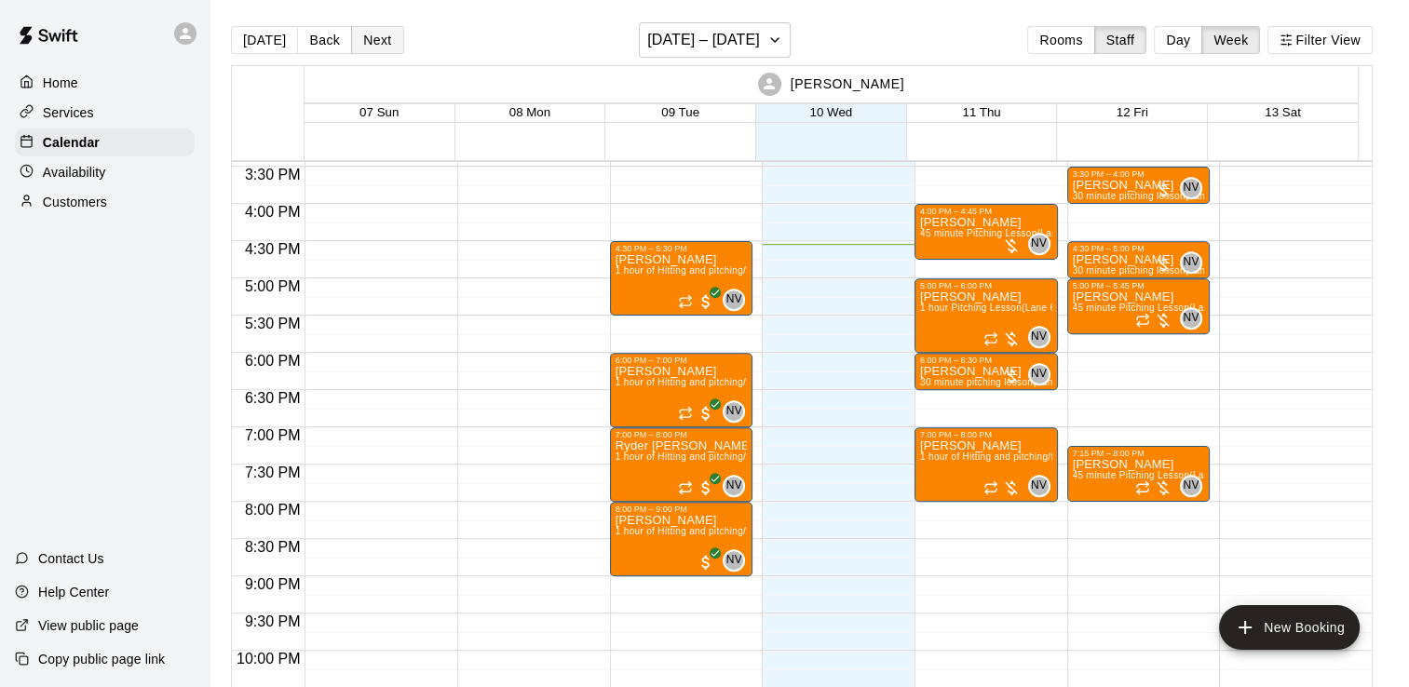
click at [370, 39] on button "Next" at bounding box center [377, 40] width 52 height 28
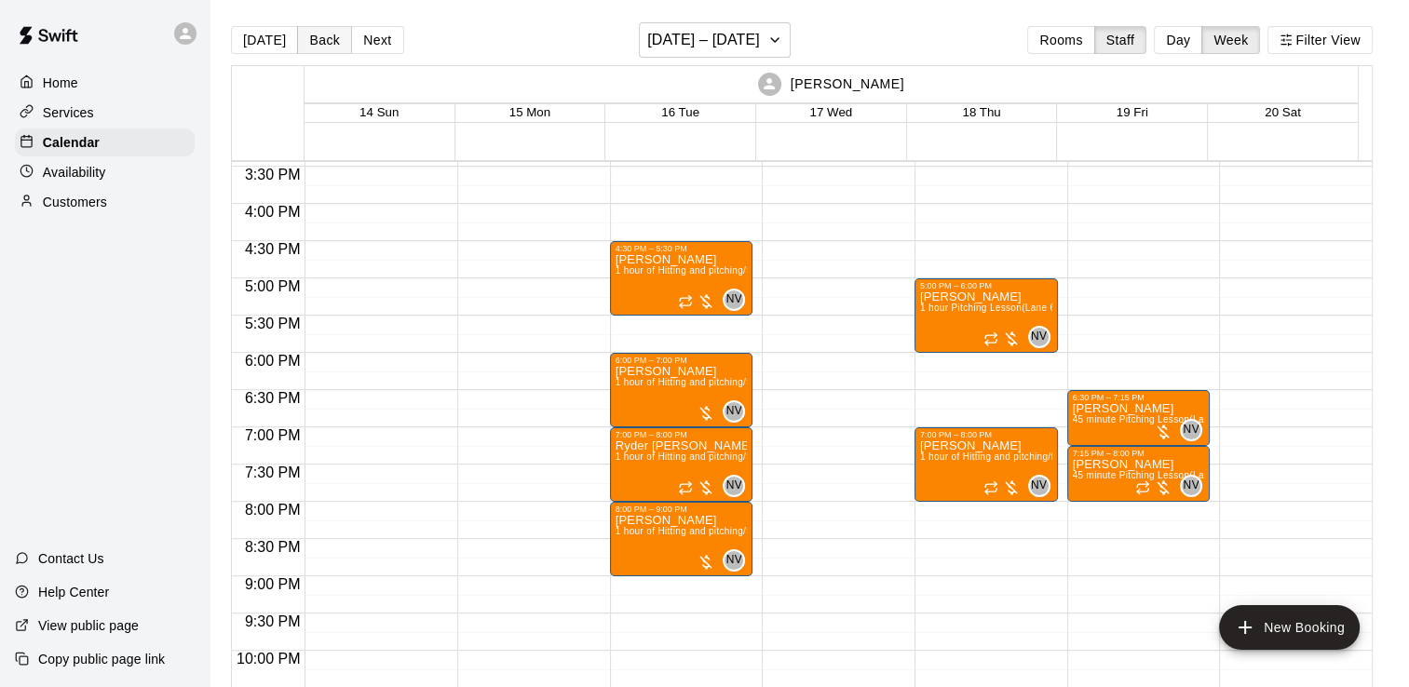
click at [326, 29] on button "Back" at bounding box center [324, 40] width 55 height 28
